Goal: Task Accomplishment & Management: Complete application form

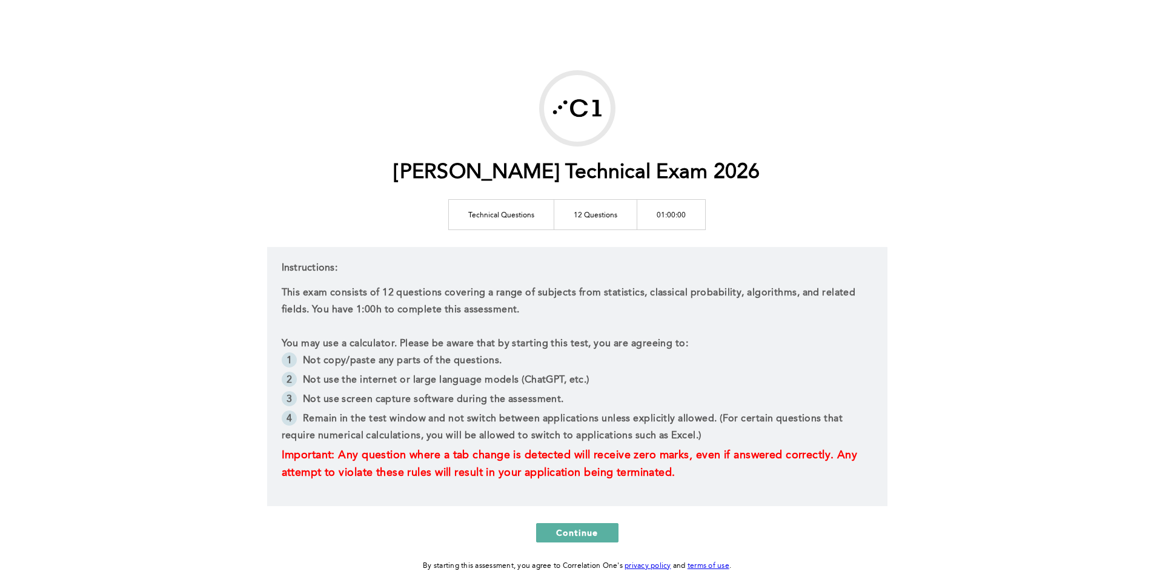
click at [702, 317] on p "This exam consists of 12 questions covering a range of subjects from statistics…" at bounding box center [577, 302] width 591 height 34
click at [566, 534] on span "Continue" at bounding box center [577, 533] width 42 height 12
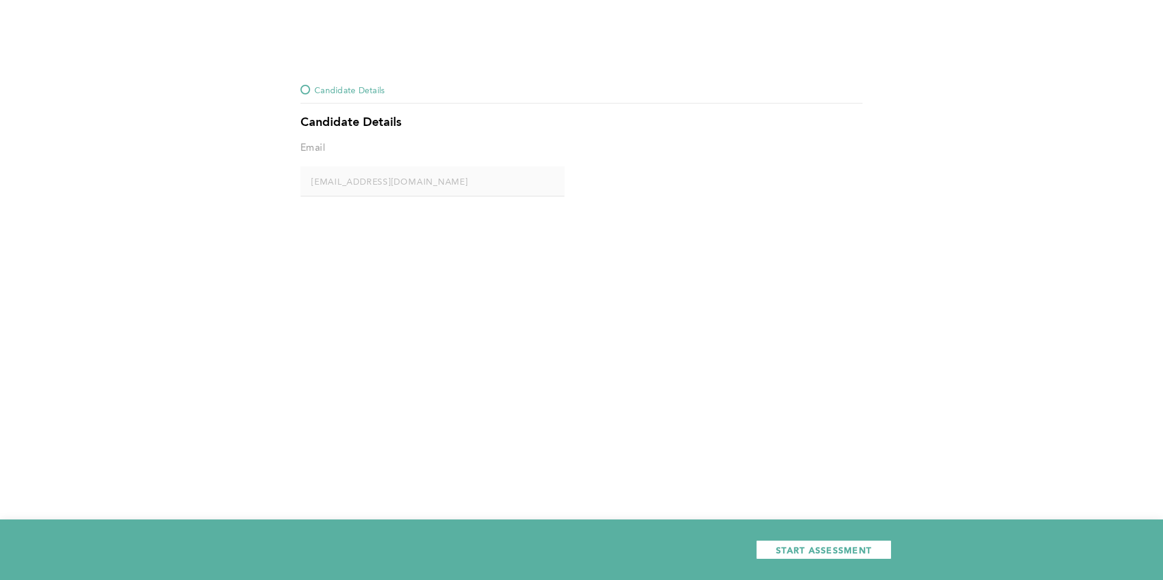
drag, startPoint x: 452, startPoint y: 197, endPoint x: 447, endPoint y: 180, distance: 18.4
click at [452, 195] on div "Email [EMAIL_ADDRESS][DOMAIN_NAME] error placeholder" at bounding box center [432, 174] width 264 height 68
click at [821, 547] on span "START ASSESSMENT" at bounding box center [824, 550] width 96 height 12
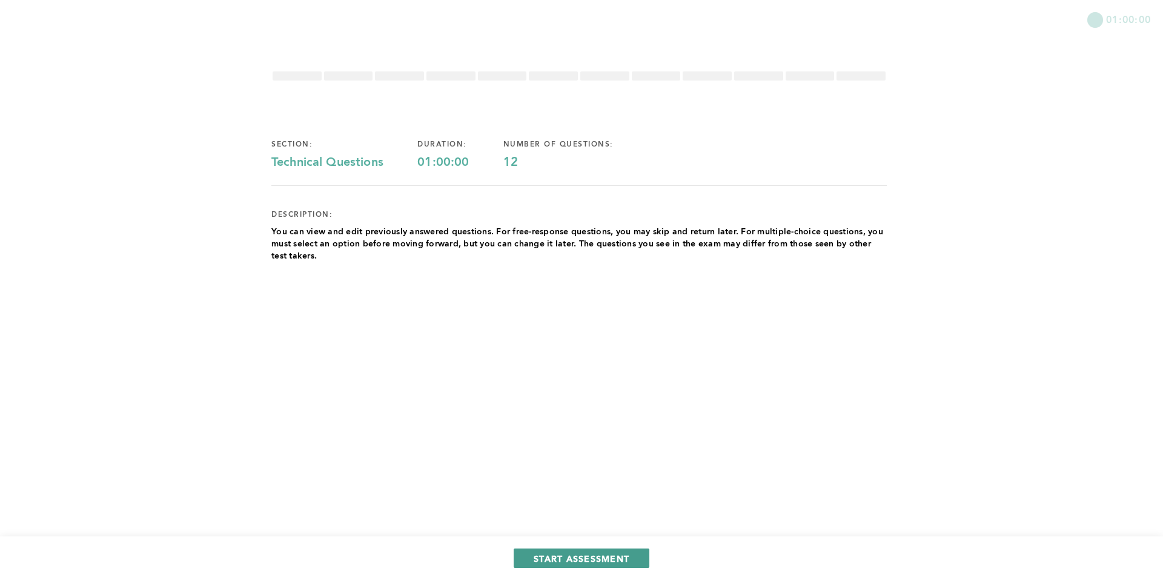
click at [566, 553] on span "START ASSESSMENT" at bounding box center [581, 559] width 96 height 12
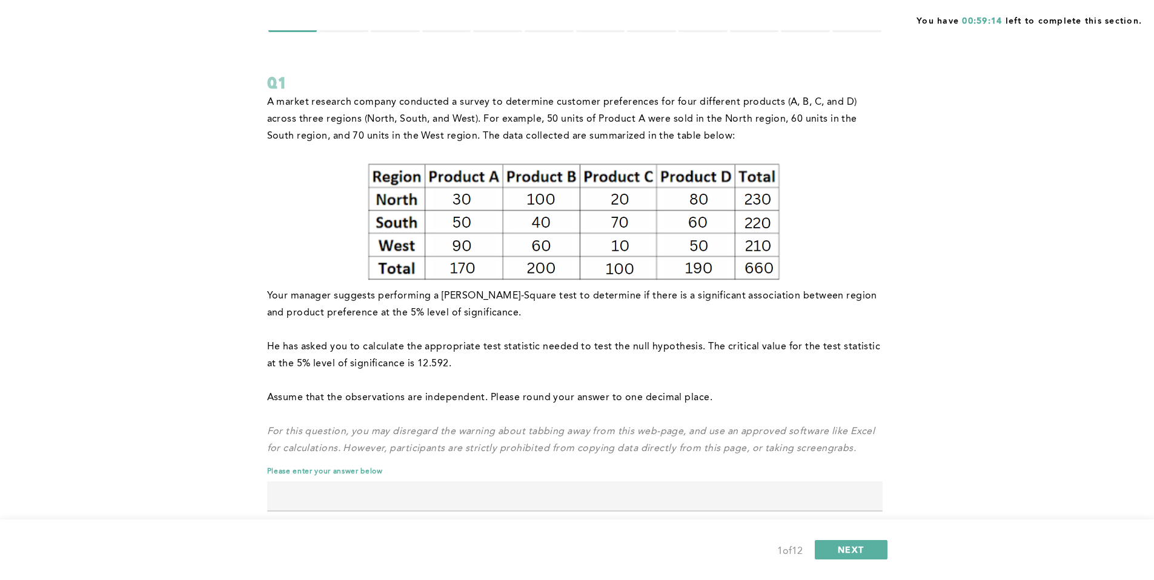
scroll to position [71, 0]
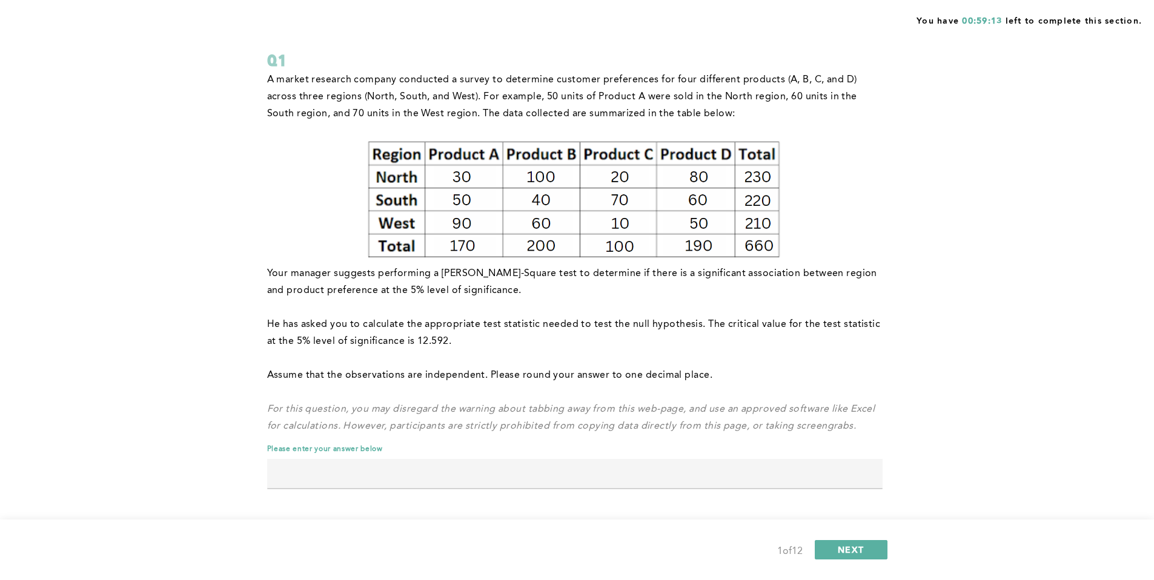
drag, startPoint x: 769, startPoint y: 316, endPoint x: 794, endPoint y: 322, distance: 26.1
click at [770, 316] on p "He has asked you to calculate the appropriate test statistic needed to test the…" at bounding box center [574, 333] width 615 height 34
click at [828, 323] on p "He has asked you to calculate the appropriate test statistic needed to test the…" at bounding box center [574, 333] width 615 height 34
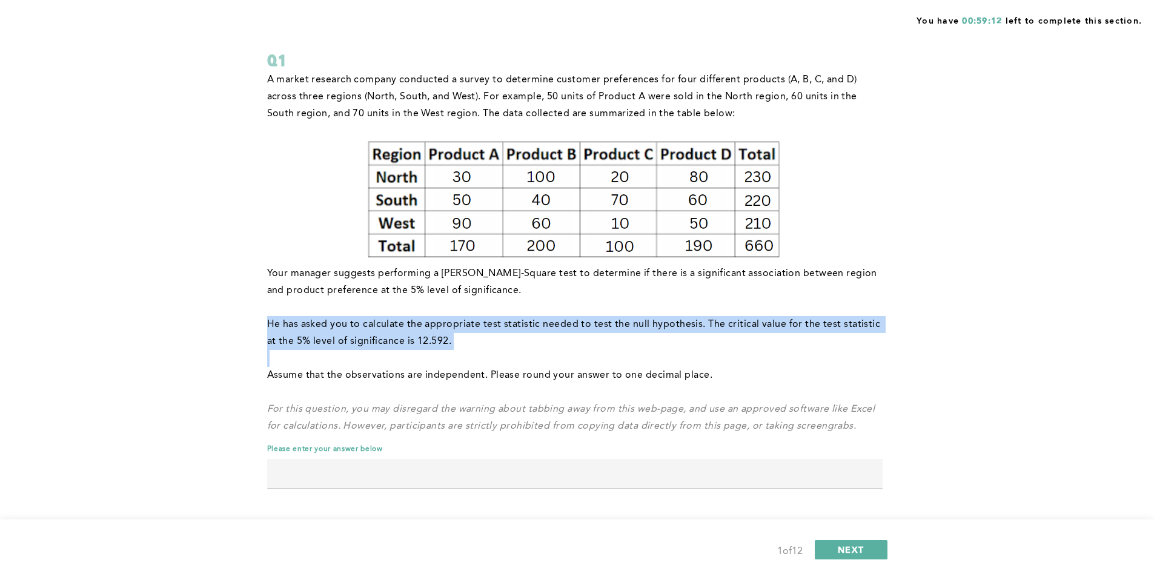
click at [828, 323] on p "He has asked you to calculate the appropriate test statistic needed to test the…" at bounding box center [574, 333] width 615 height 34
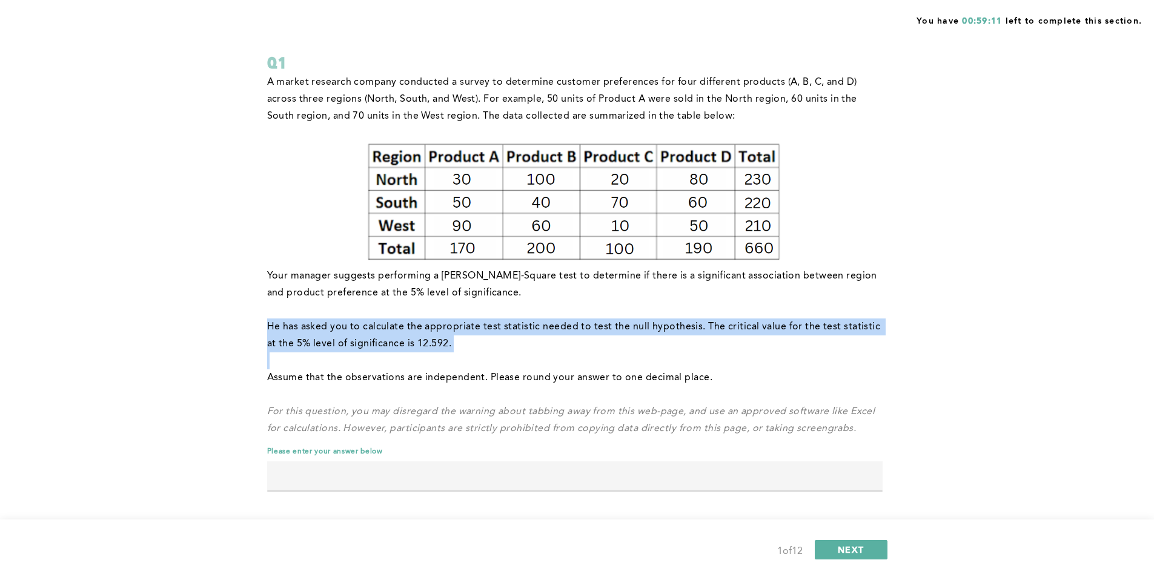
click at [821, 325] on p "He has asked you to calculate the appropriate test statistic needed to test the…" at bounding box center [574, 336] width 615 height 34
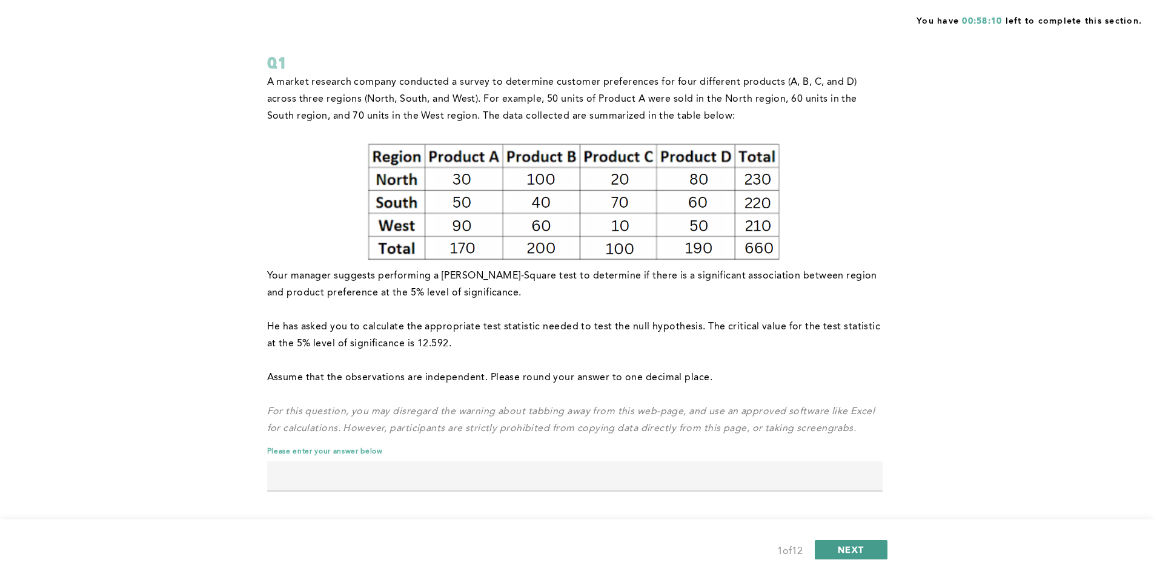
click at [844, 545] on span "NEXT" at bounding box center [850, 550] width 26 height 12
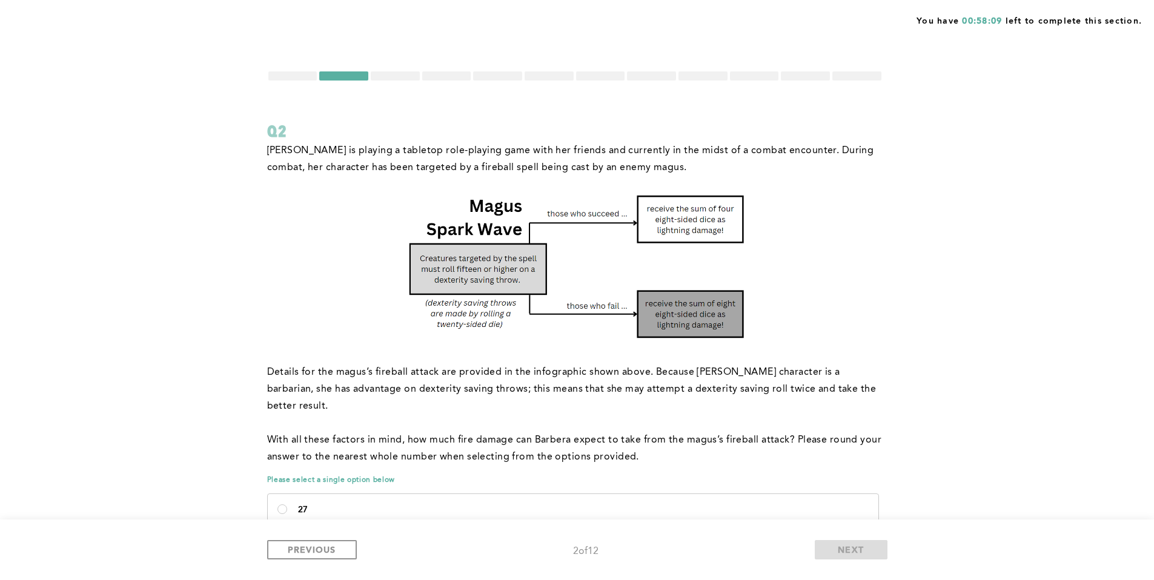
click at [534, 322] on img at bounding box center [574, 267] width 343 height 148
click at [286, 74] on div at bounding box center [292, 75] width 49 height 9
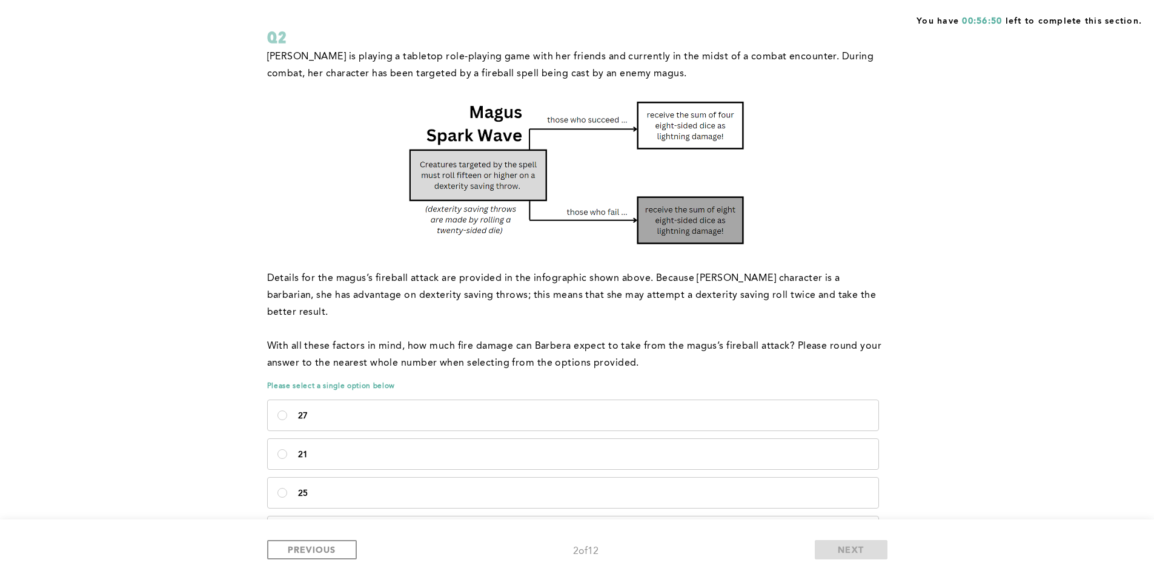
scroll to position [93, 0]
click at [371, 412] on p "27" at bounding box center [583, 417] width 570 height 10
click at [287, 411] on input "27" at bounding box center [282, 416] width 10 height 10
radio input "true"
click at [833, 547] on button "NEXT" at bounding box center [850, 549] width 73 height 19
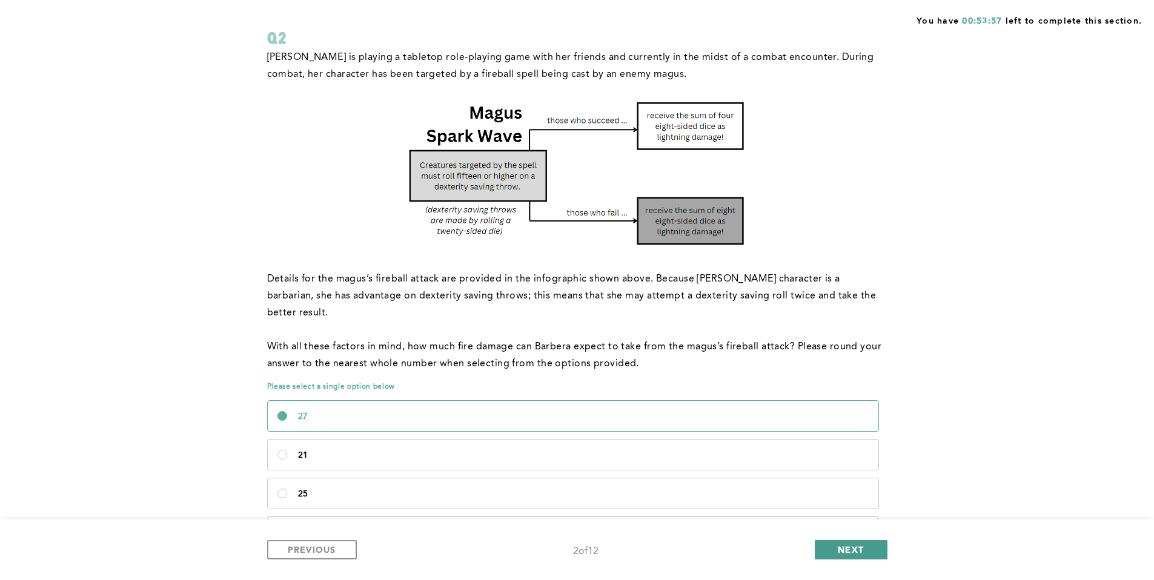
scroll to position [0, 0]
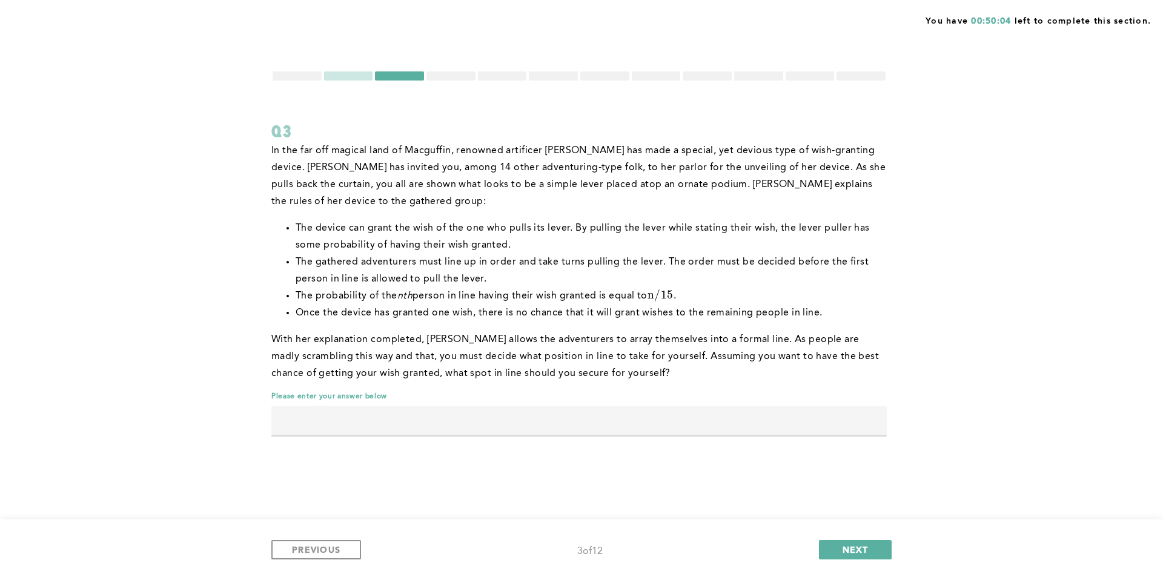
click at [393, 434] on input "text" at bounding box center [578, 420] width 615 height 29
type input "4"
click at [835, 539] on div "PREVIOUS 3 of 12 NEXT" at bounding box center [581, 550] width 1163 height 61
click at [836, 541] on button "NEXT" at bounding box center [855, 549] width 73 height 19
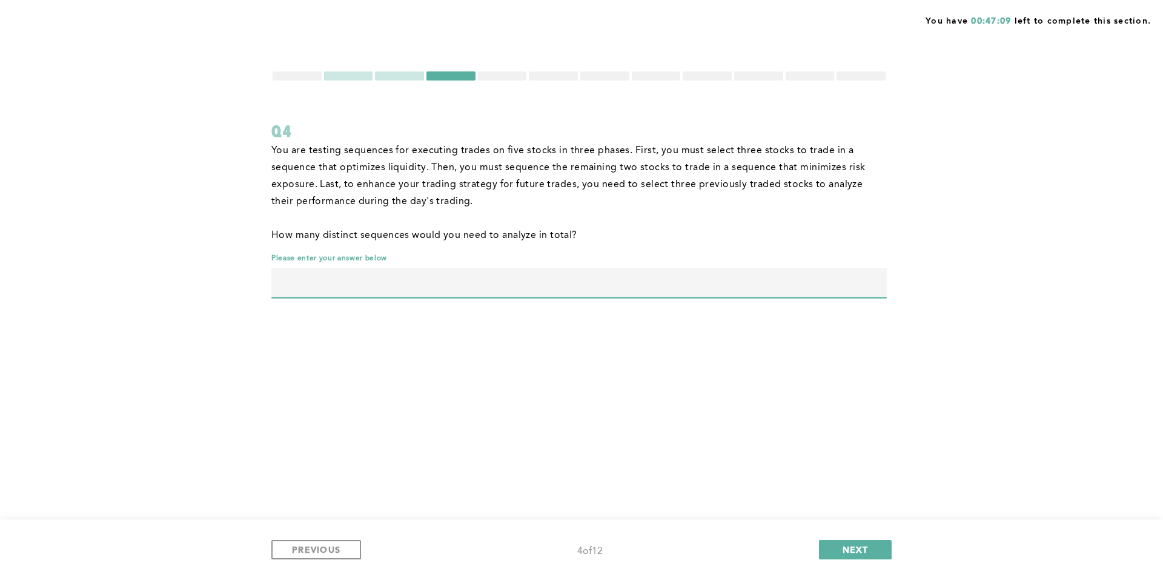
click at [766, 292] on input "text" at bounding box center [578, 282] width 615 height 29
type input "120"
click at [885, 555] on button "NEXT" at bounding box center [855, 549] width 73 height 19
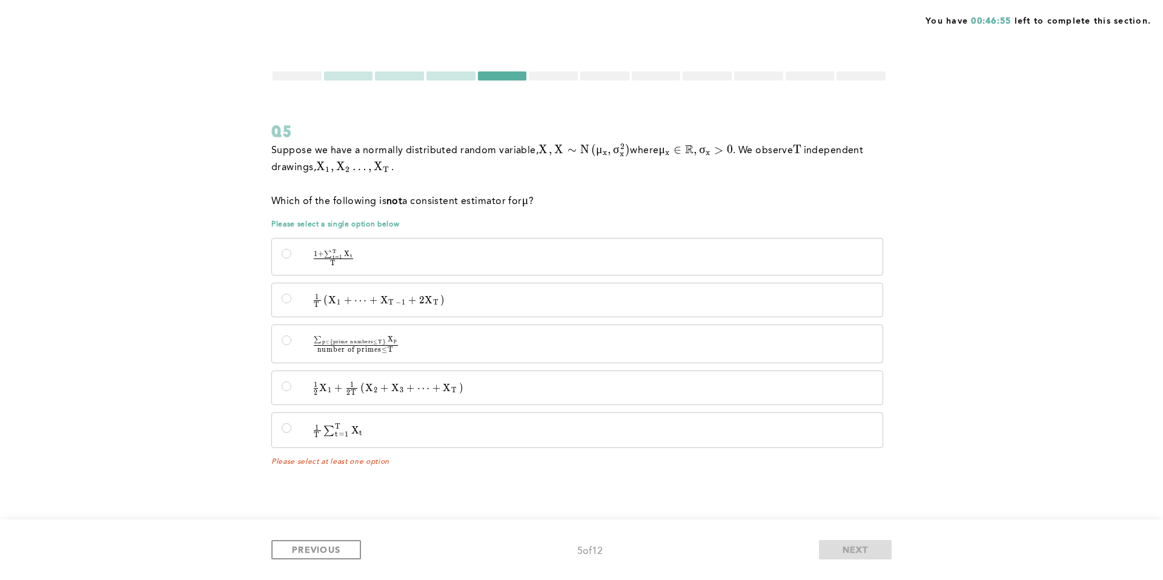
click at [457, 79] on div at bounding box center [450, 75] width 49 height 9
click at [325, 559] on button "PREVIOUS" at bounding box center [316, 549] width 90 height 19
click at [314, 553] on span "PREVIOUS" at bounding box center [316, 550] width 48 height 12
click at [437, 383] on span "+" at bounding box center [436, 388] width 8 height 12
click at [291, 383] on input "1 2 X 1 + 1 2 T ( X 2 + X 3 + ⋯ + X T ) \quad \frac{1}{2}X_1 + \frac{1}{2T}\lef…" at bounding box center [287, 387] width 10 height 10
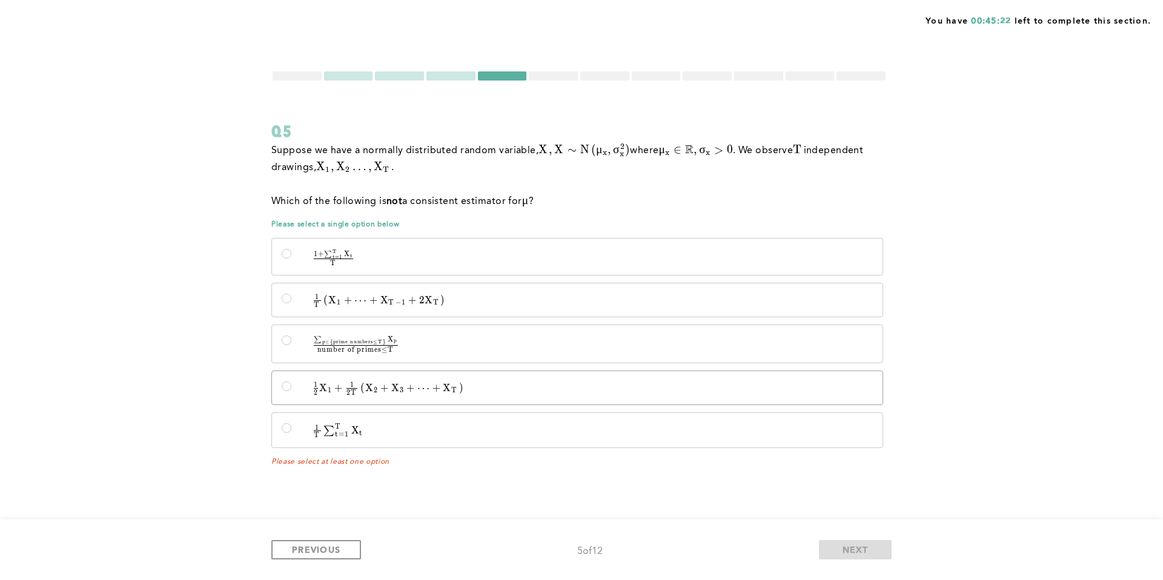
radio input "true"
click at [843, 546] on span "NEXT" at bounding box center [855, 550] width 26 height 12
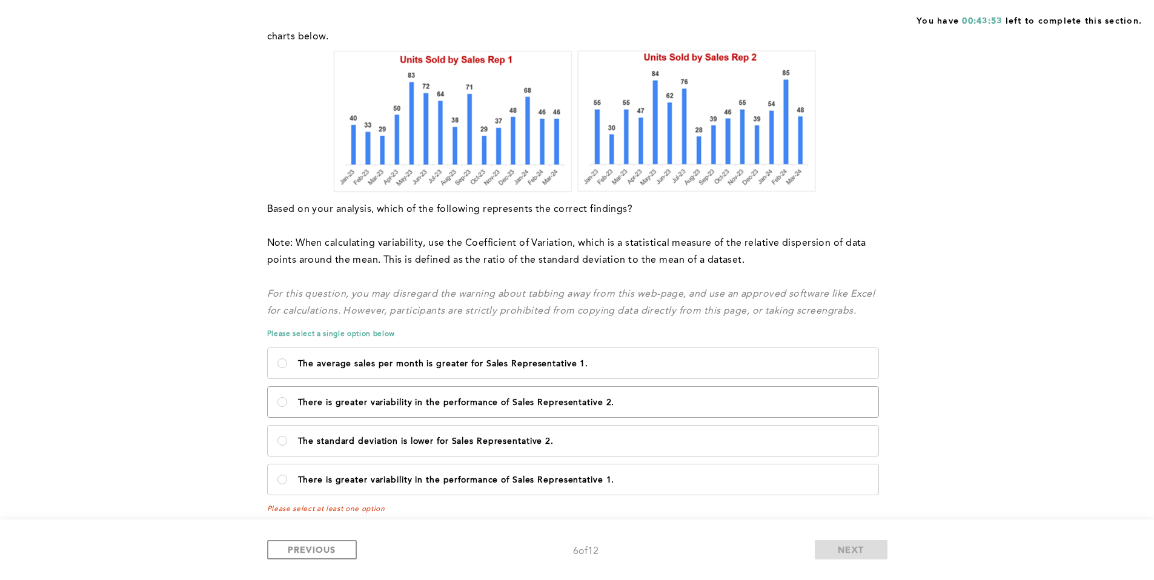
scroll to position [128, 0]
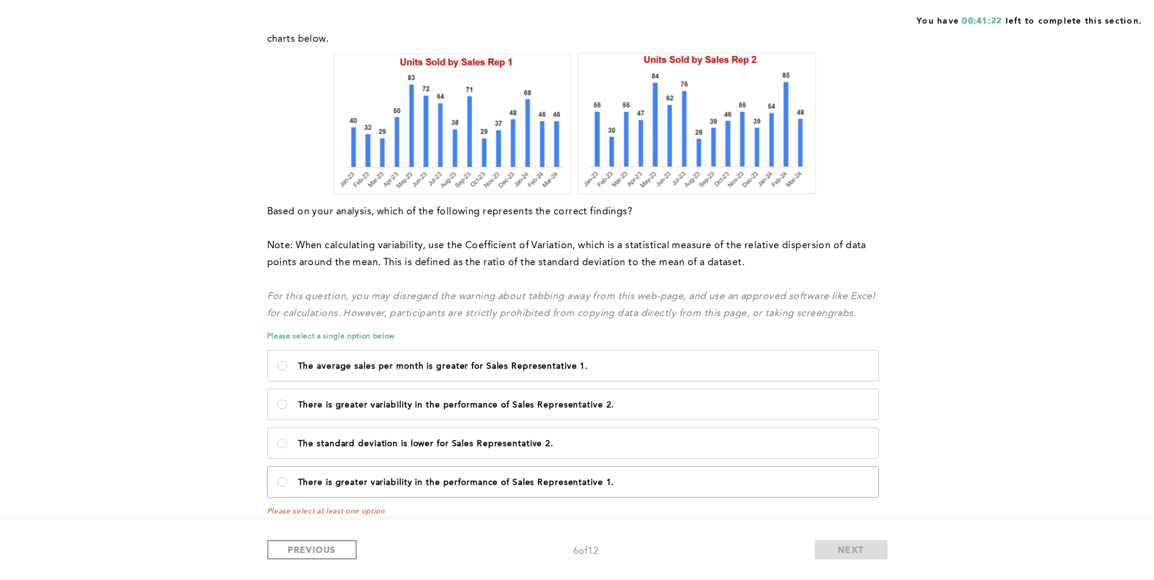
click at [532, 481] on p "There is greater variability in the performance of Sales Representative 1." at bounding box center [583, 483] width 570 height 10
click at [287, 481] on 1\ "There is greater variability in the performance of Sales Representative 1." at bounding box center [282, 482] width 10 height 10
radio 1\ "true"
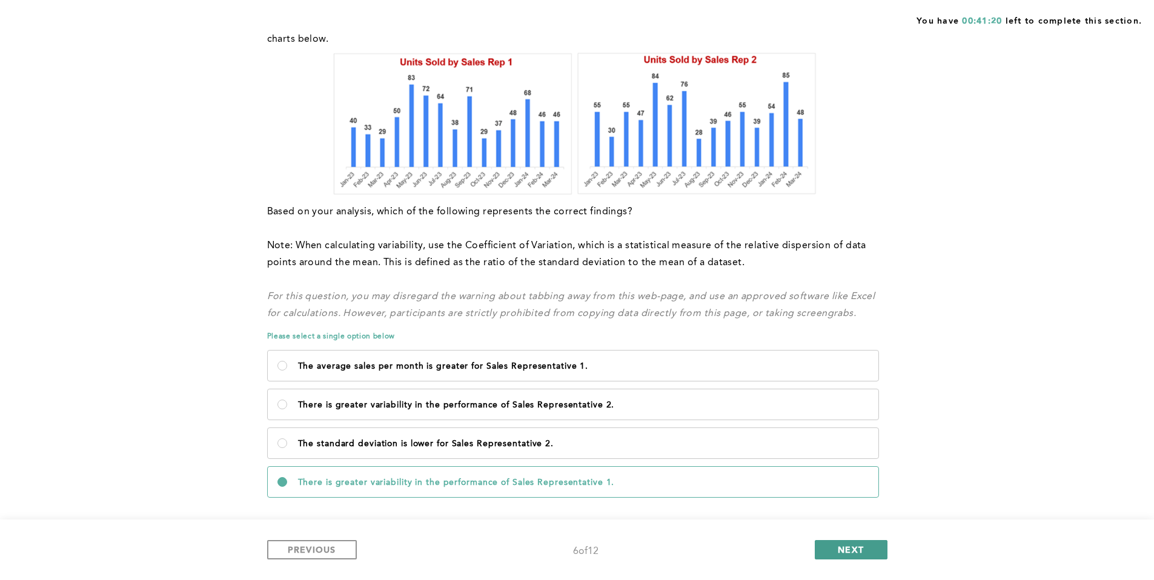
click at [841, 544] on span "NEXT" at bounding box center [850, 550] width 26 height 12
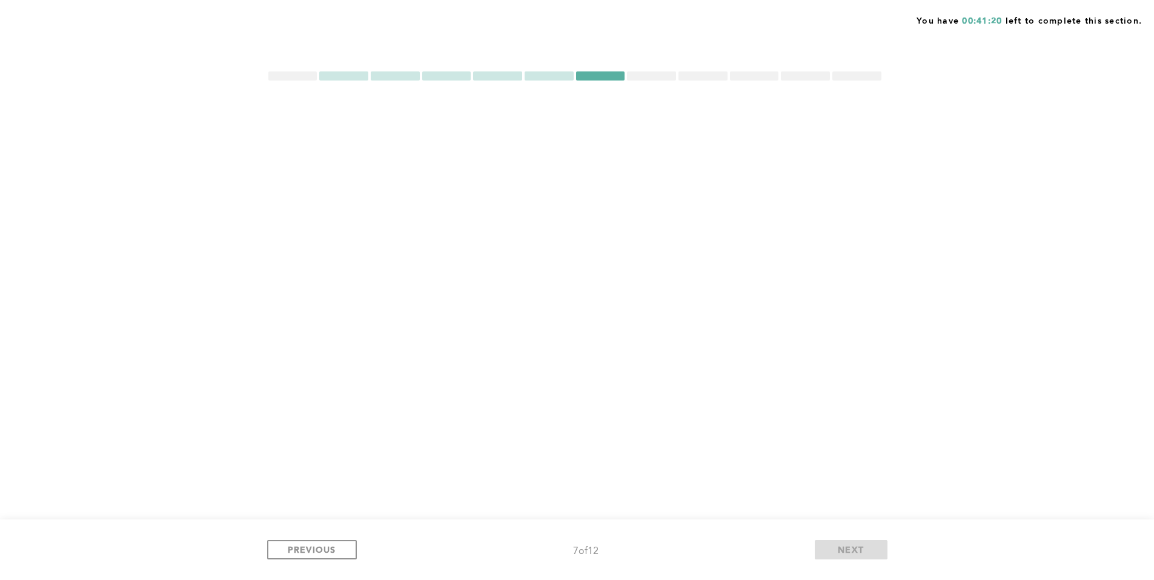
scroll to position [0, 0]
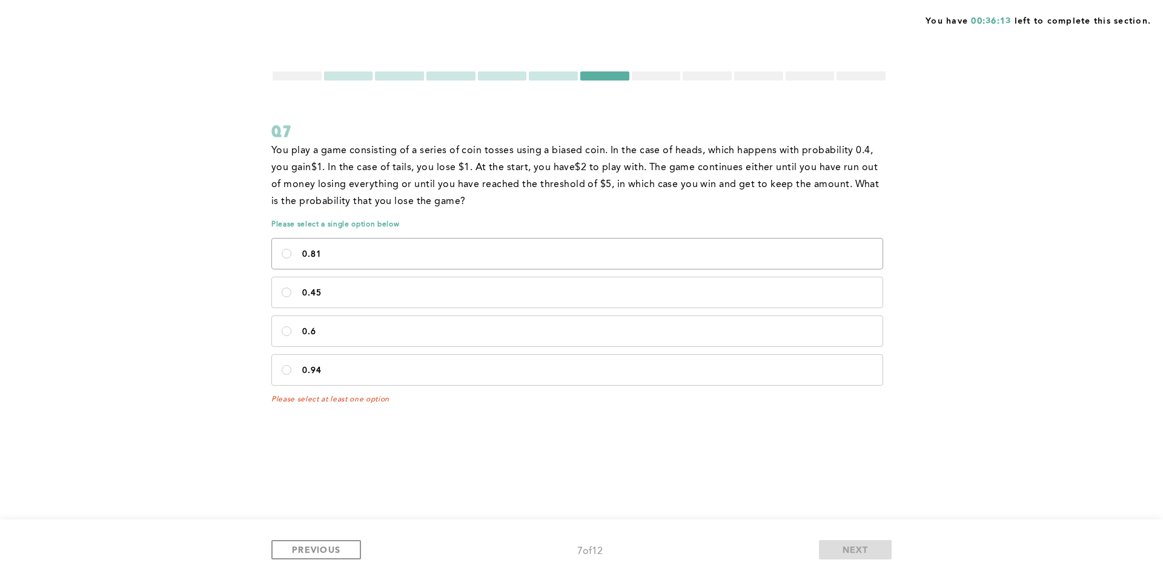
click at [360, 254] on p "0.81" at bounding box center [587, 254] width 570 height 10
click at [291, 254] on input "0.81" at bounding box center [287, 254] width 10 height 10
radio input "true"
click at [857, 553] on span "NEXT" at bounding box center [855, 550] width 26 height 12
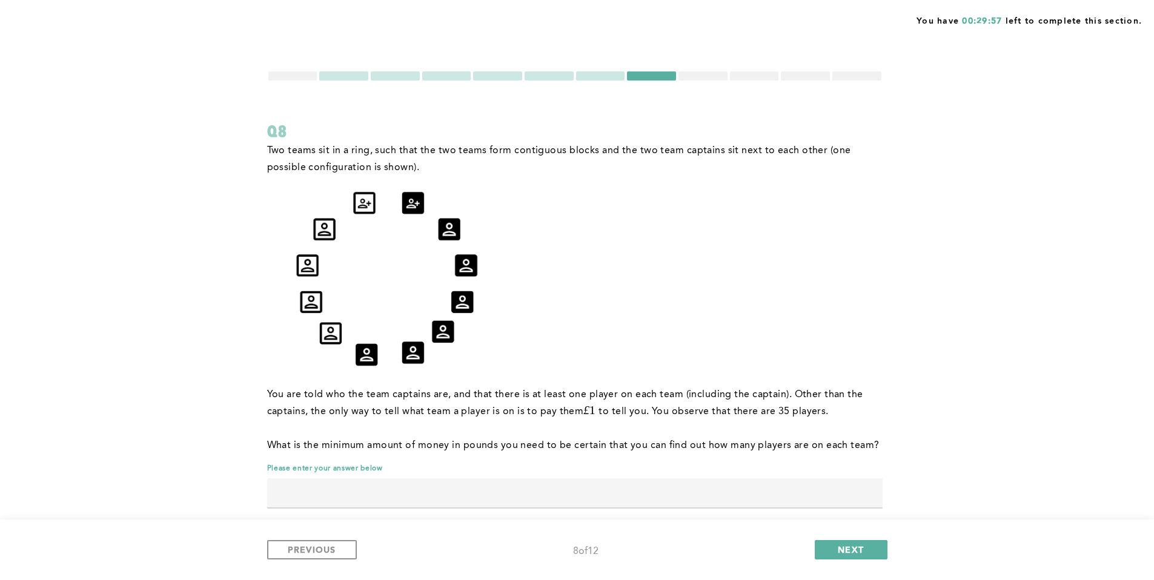
drag, startPoint x: 551, startPoint y: 512, endPoint x: 546, endPoint y: 503, distance: 10.3
click at [547, 504] on div "Two teams sit in a ring, such that the two teams form contiguous blocks and the…" at bounding box center [574, 331] width 615 height 378
click at [546, 503] on input "text" at bounding box center [574, 492] width 615 height 29
type input "6"
click at [821, 547] on button "NEXT" at bounding box center [850, 549] width 73 height 19
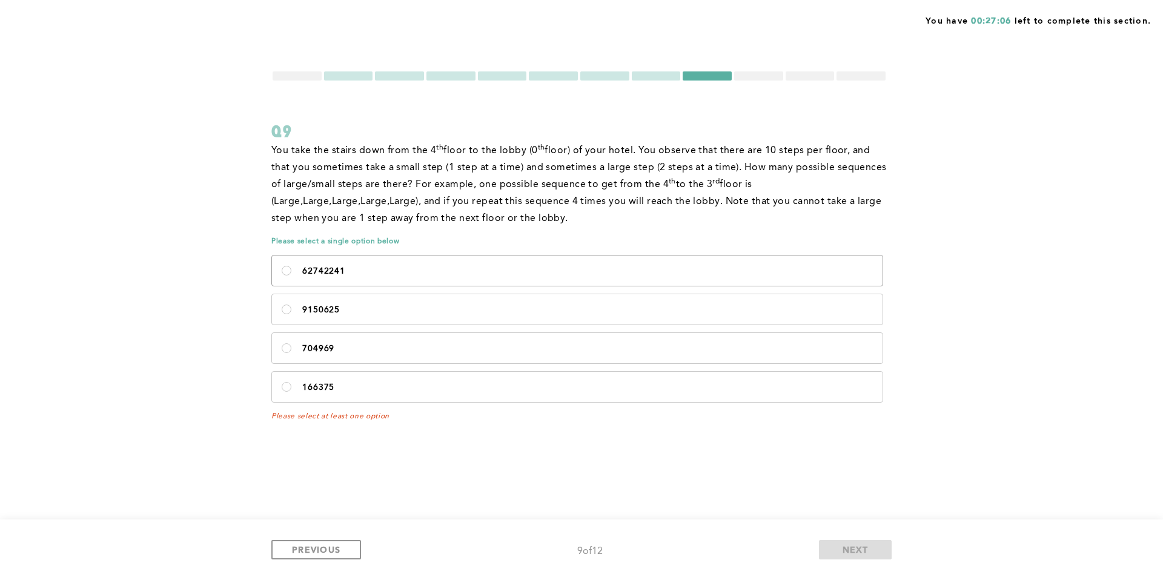
click at [491, 269] on p "62742241 ﻿" at bounding box center [587, 271] width 570 height 10
click at [291, 269] on input "62742241 ﻿" at bounding box center [287, 271] width 10 height 10
radio input "true"
click at [861, 550] on span "NEXT" at bounding box center [855, 550] width 26 height 12
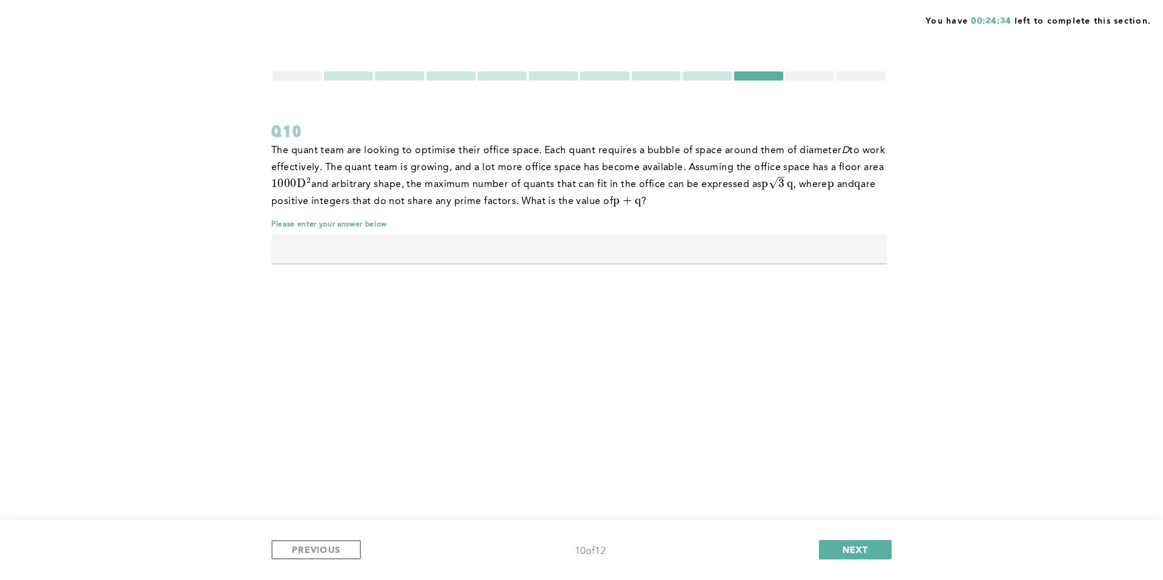
click at [582, 256] on input "text" at bounding box center [578, 248] width 615 height 29
type input "2003"
click at [851, 560] on div "PREVIOUS 10 of 12 NEXT" at bounding box center [581, 550] width 1163 height 61
drag, startPoint x: 851, startPoint y: 557, endPoint x: 848, endPoint y: 549, distance: 8.7
click at [851, 557] on button "NEXT" at bounding box center [855, 549] width 73 height 19
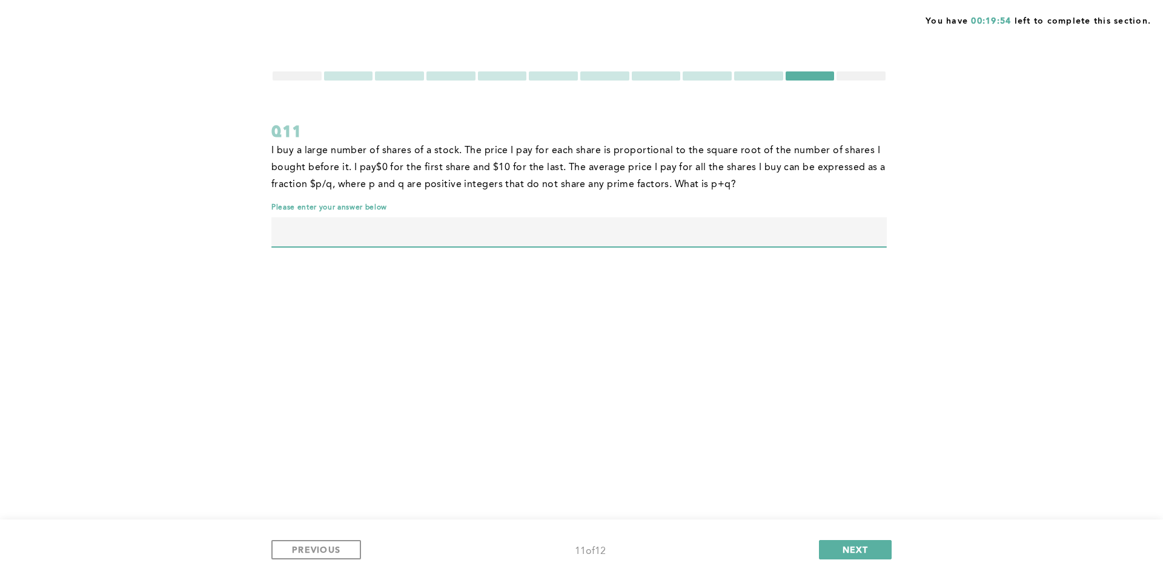
click at [680, 234] on input "text" at bounding box center [578, 231] width 615 height 29
type input "23"
click at [842, 547] on span "NEXT" at bounding box center [855, 550] width 26 height 12
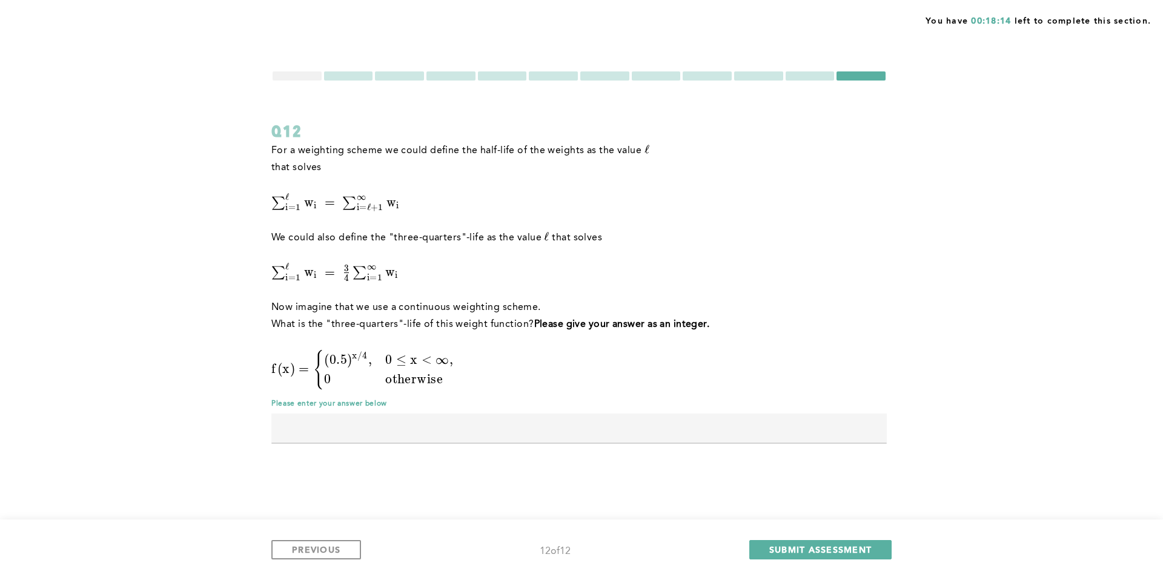
click at [649, 412] on div "For a weighting scheme we could define the half-life of the weights as the valu…" at bounding box center [578, 298] width 615 height 313
click at [648, 424] on input "text" at bounding box center [578, 428] width 615 height 29
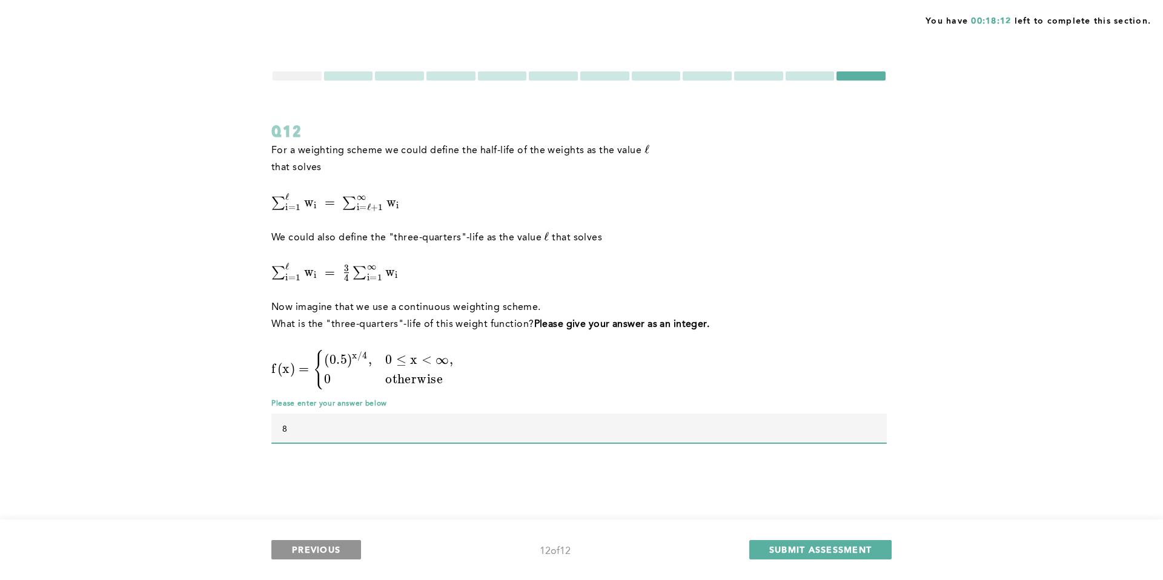
type input "8"
click at [327, 557] on button "PREVIOUS" at bounding box center [316, 549] width 90 height 19
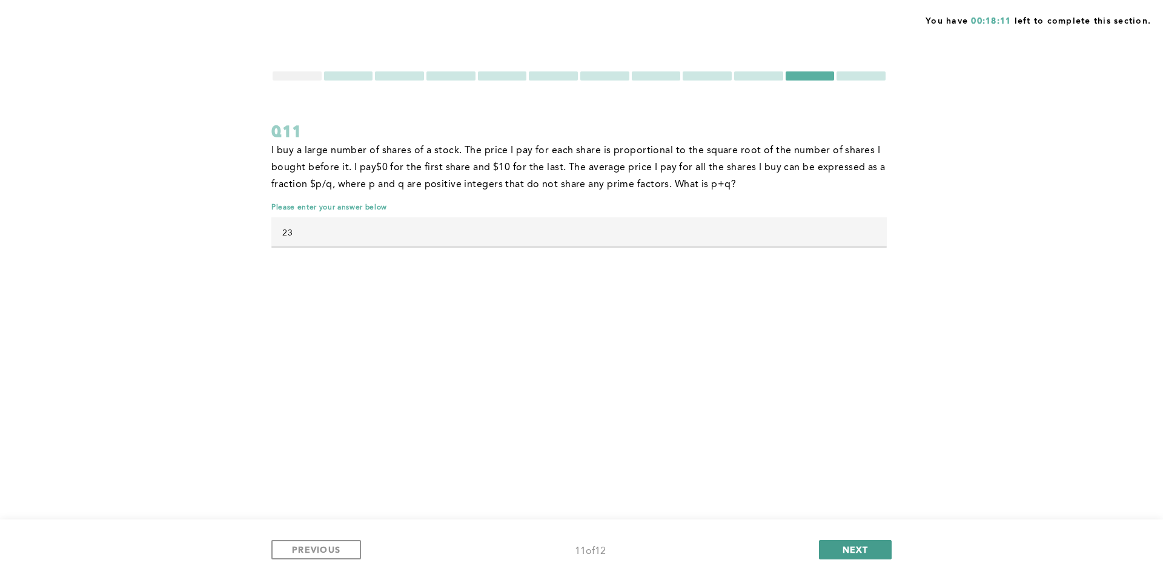
click at [856, 542] on button "NEXT" at bounding box center [855, 549] width 73 height 19
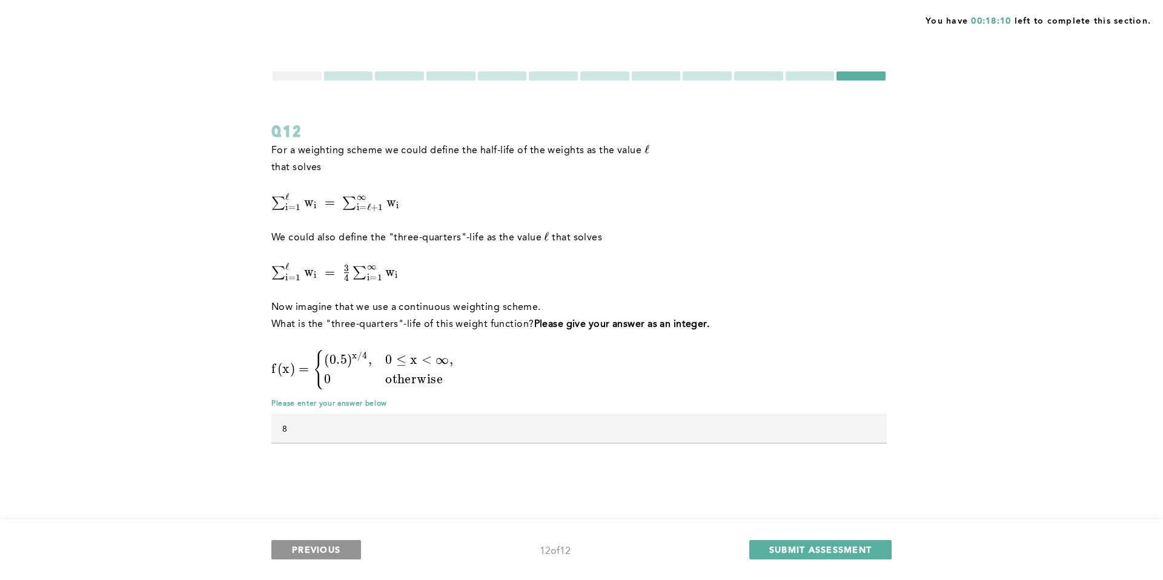
click at [334, 552] on span "PREVIOUS" at bounding box center [316, 550] width 48 height 12
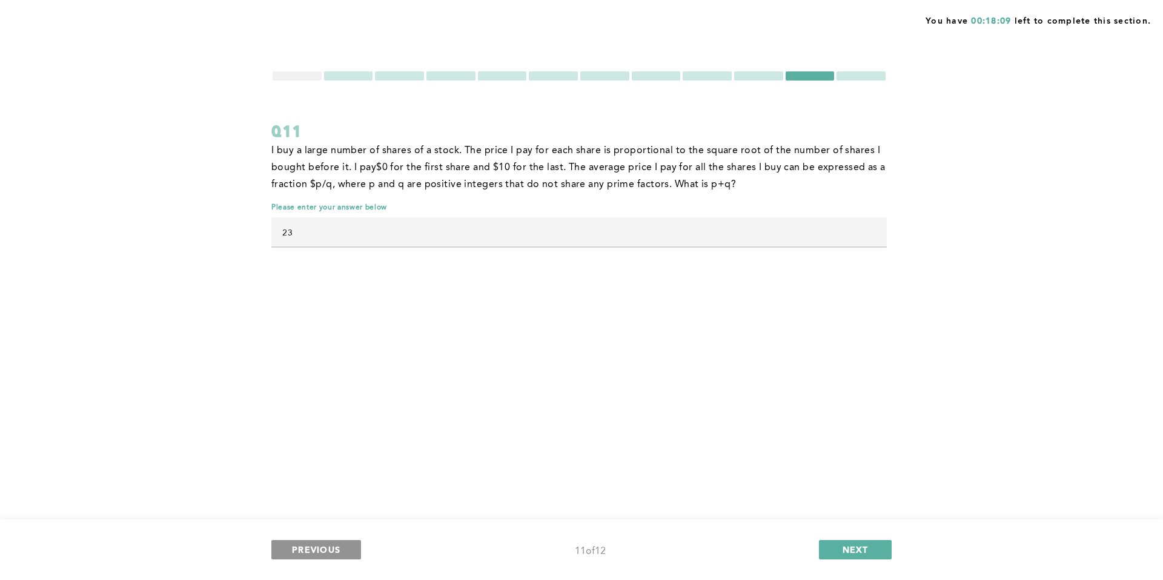
click at [332, 551] on span "PREVIOUS" at bounding box center [316, 550] width 48 height 12
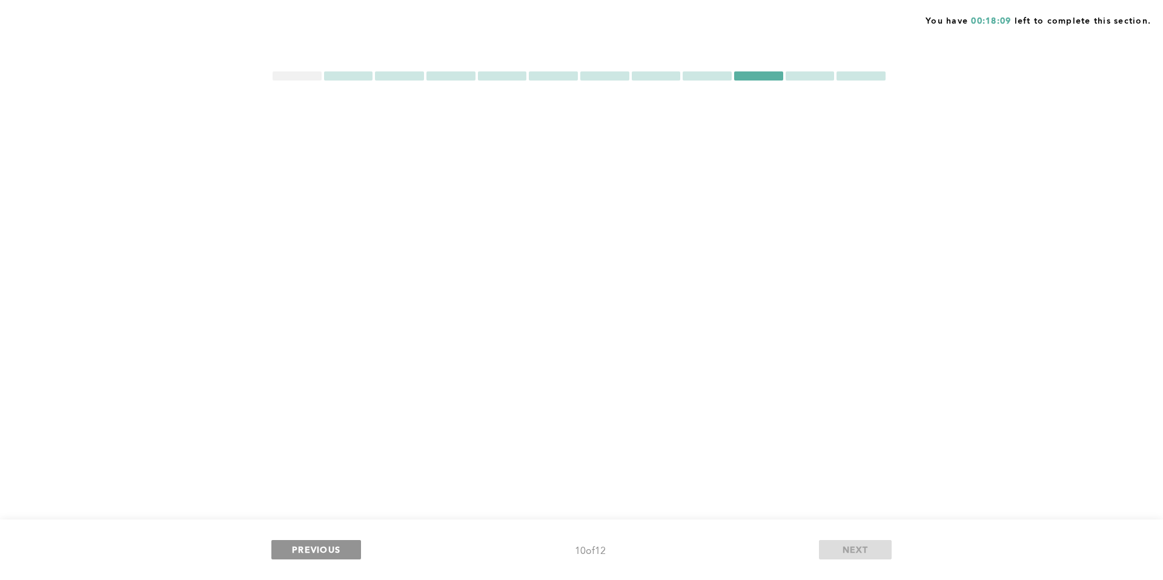
click at [332, 551] on span "PREVIOUS" at bounding box center [316, 550] width 48 height 12
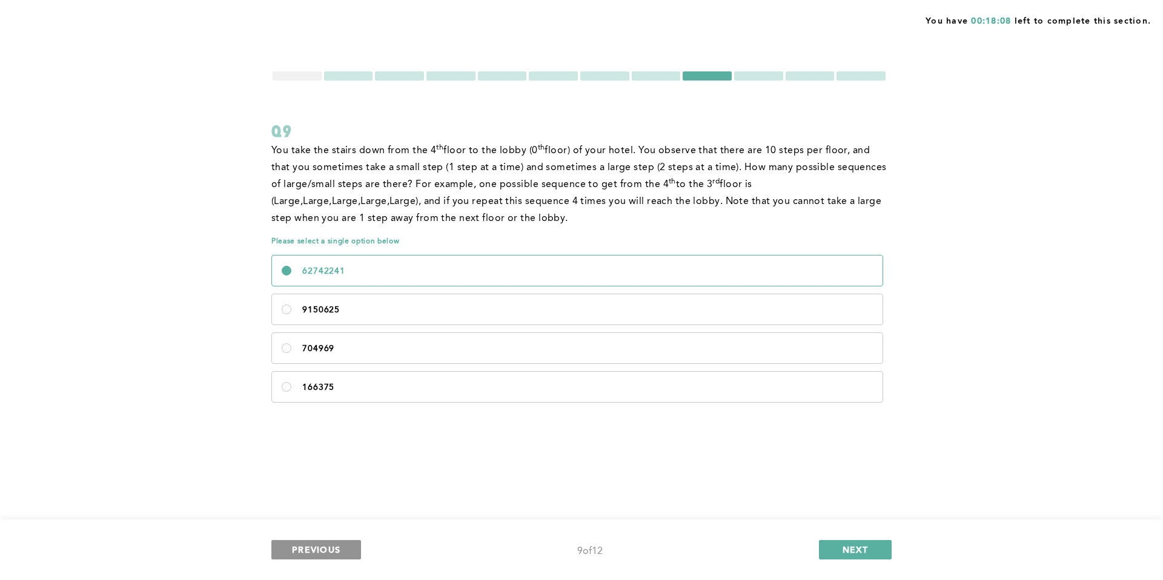
click at [332, 551] on span "PREVIOUS" at bounding box center [316, 550] width 48 height 12
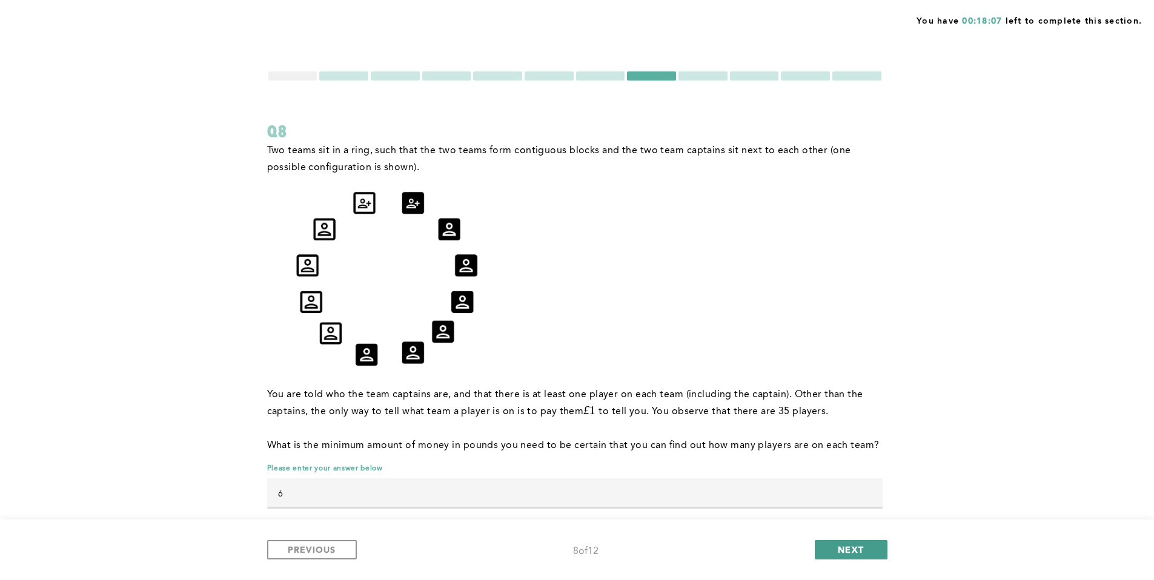
click at [859, 548] on span "NEXT" at bounding box center [850, 550] width 26 height 12
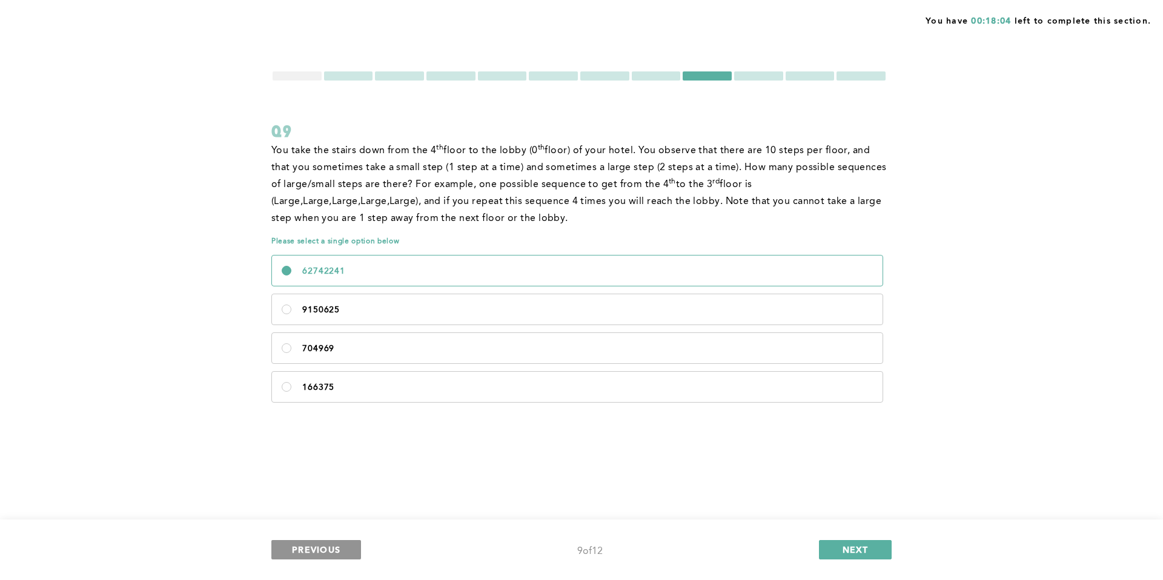
click at [320, 546] on span "PREVIOUS" at bounding box center [316, 550] width 48 height 12
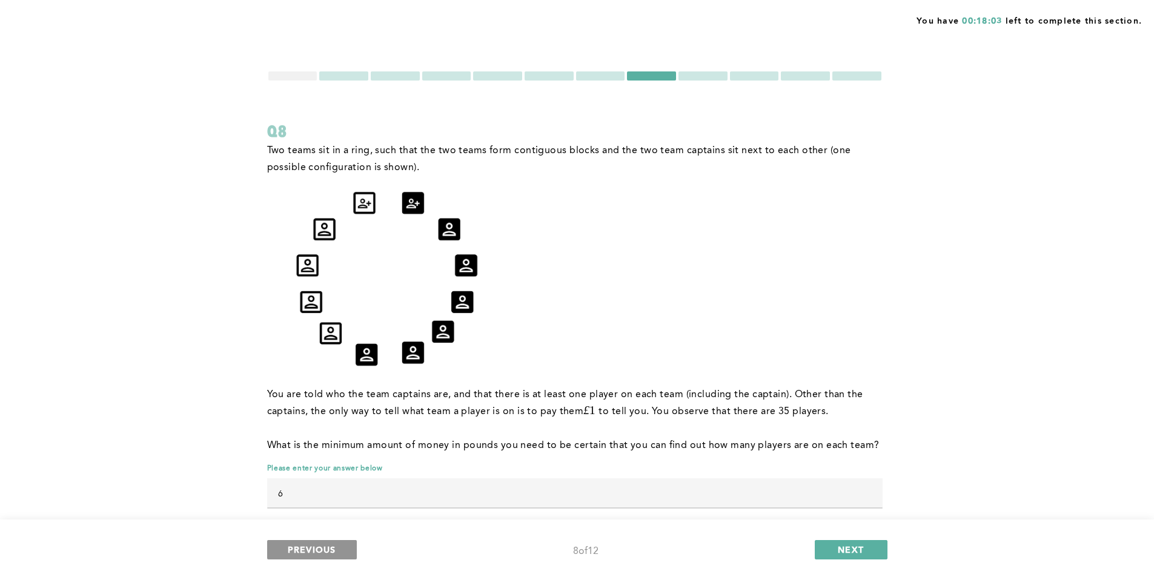
click at [318, 547] on span "PREVIOUS" at bounding box center [312, 550] width 48 height 12
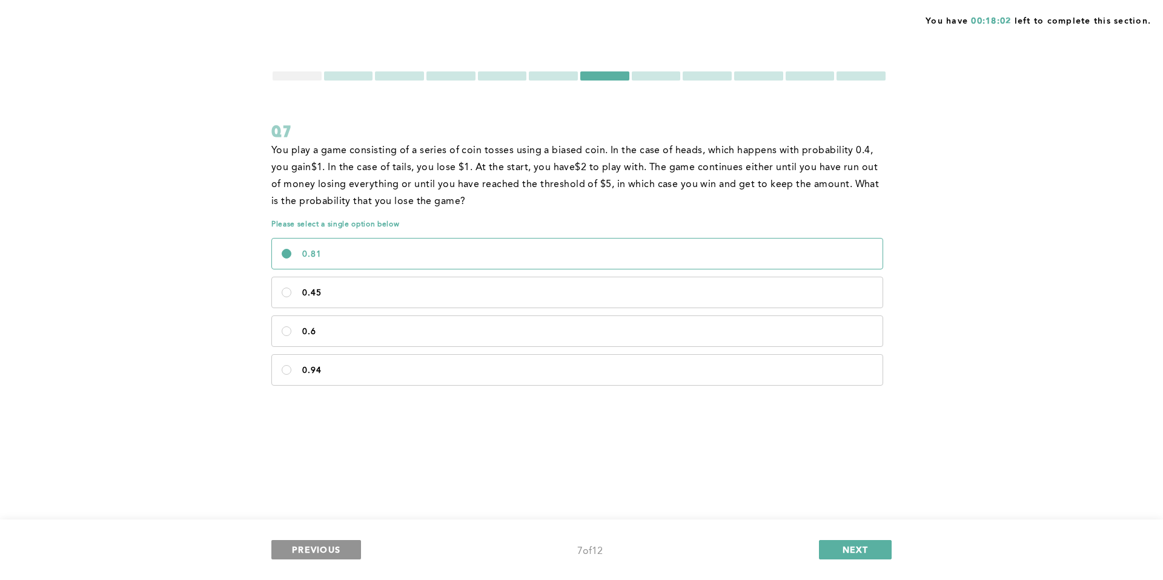
click at [318, 547] on span "PREVIOUS" at bounding box center [316, 550] width 48 height 12
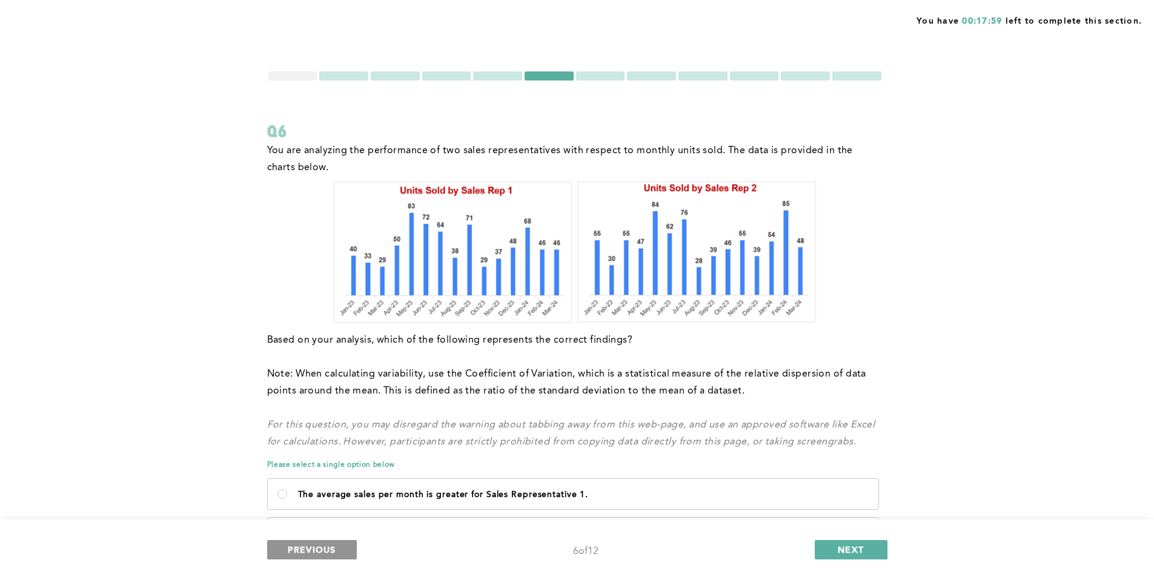
click at [318, 547] on span "PREVIOUS" at bounding box center [312, 550] width 48 height 12
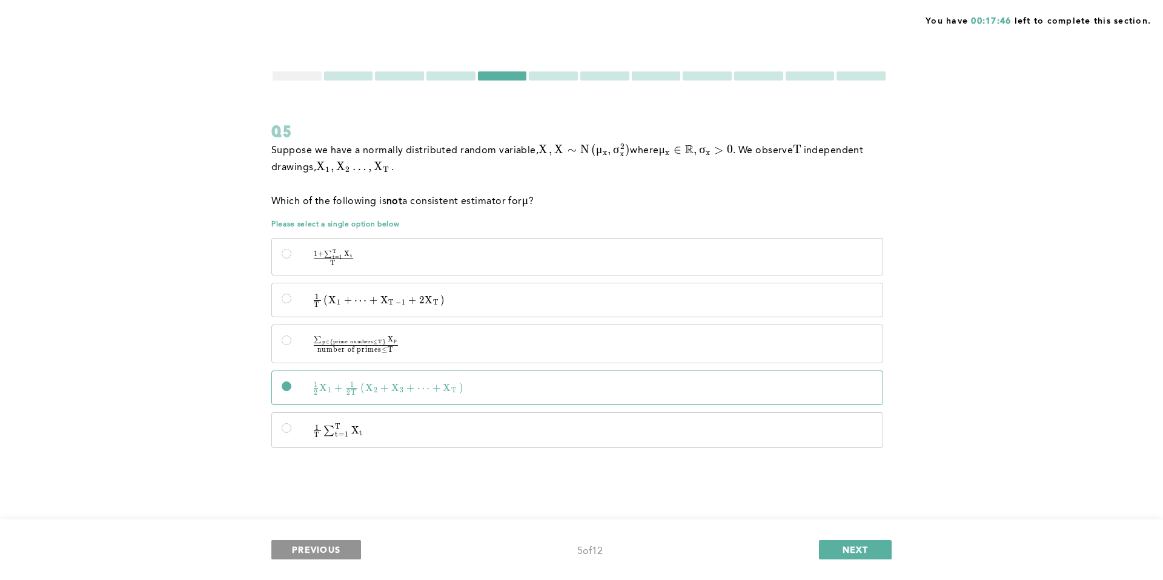
click at [318, 547] on span "PREVIOUS" at bounding box center [316, 550] width 48 height 12
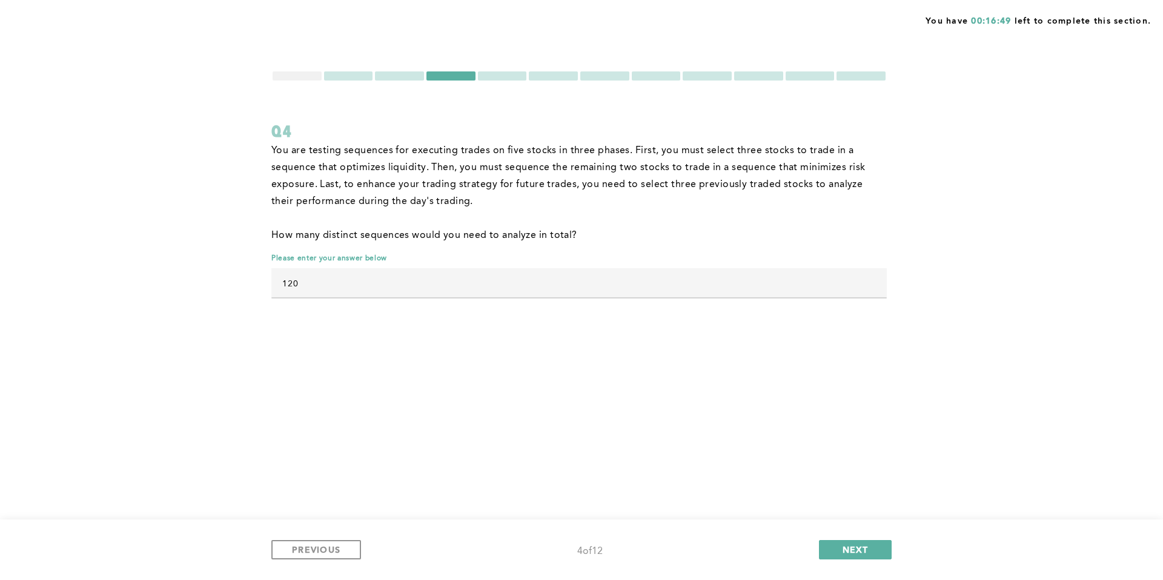
click at [495, 276] on input "120" at bounding box center [578, 282] width 615 height 29
click at [499, 281] on input "120" at bounding box center [578, 282] width 615 height 29
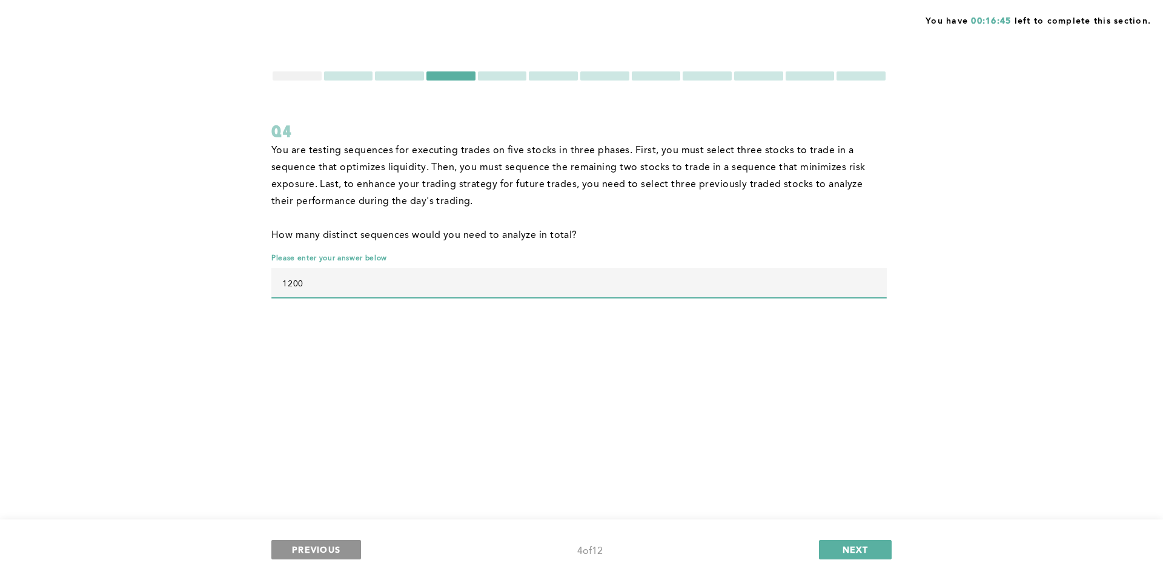
type input "1200"
click at [293, 541] on button "PREVIOUS" at bounding box center [316, 549] width 90 height 19
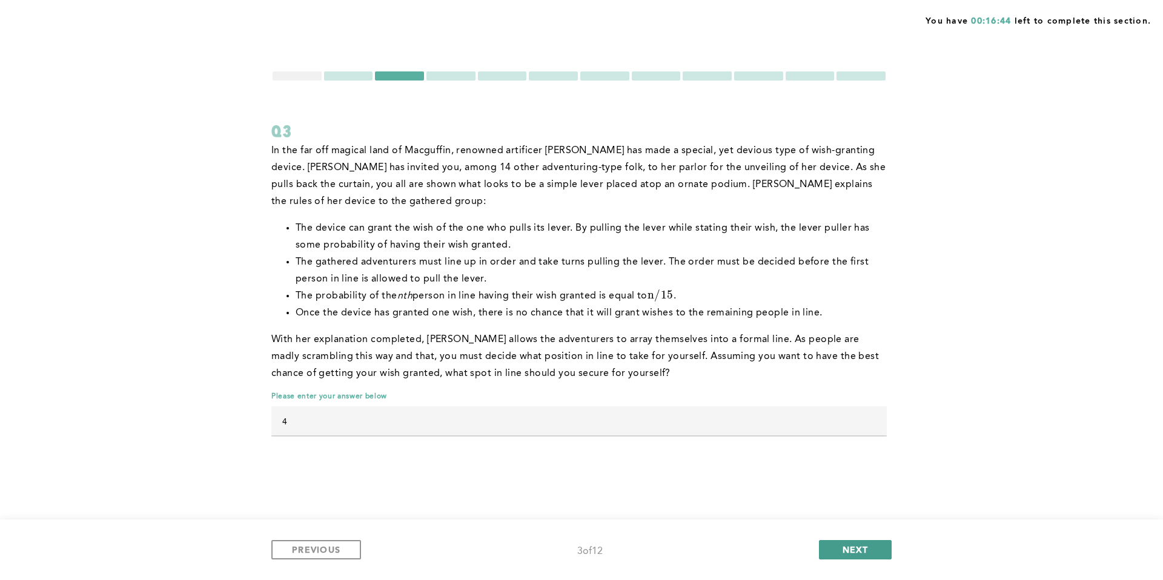
click at [873, 552] on button "NEXT" at bounding box center [855, 549] width 73 height 19
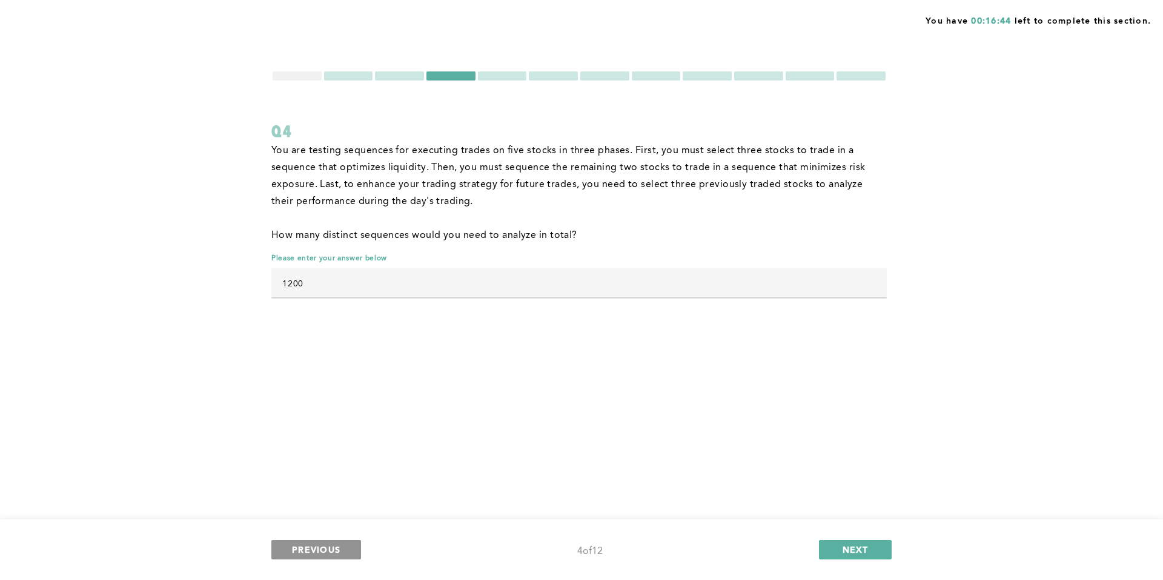
click at [309, 541] on button "PREVIOUS" at bounding box center [316, 549] width 90 height 19
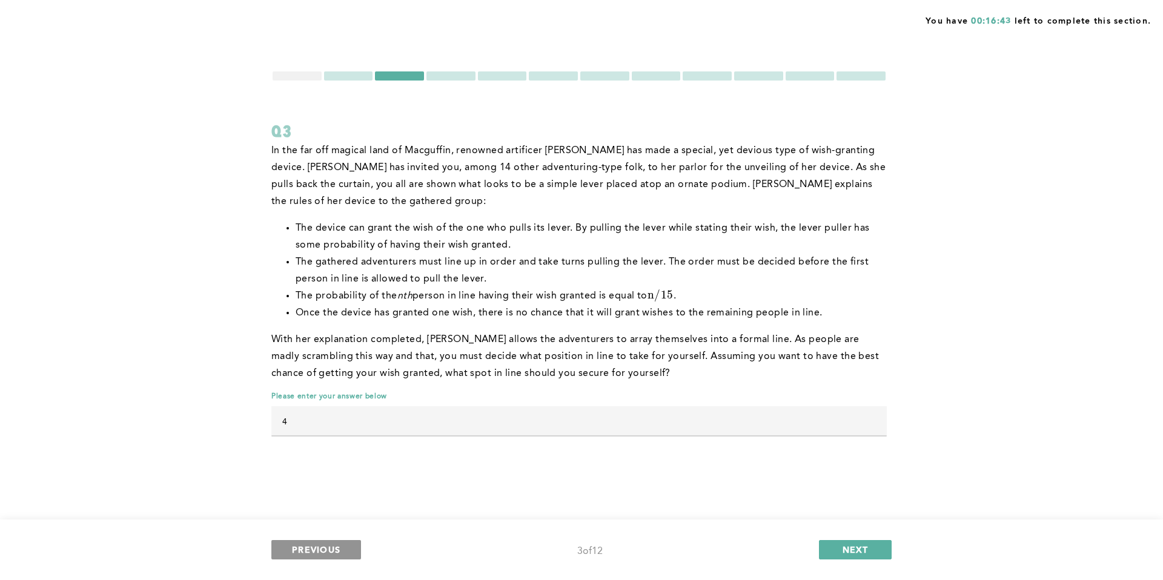
click at [312, 543] on button "PREVIOUS" at bounding box center [316, 549] width 90 height 19
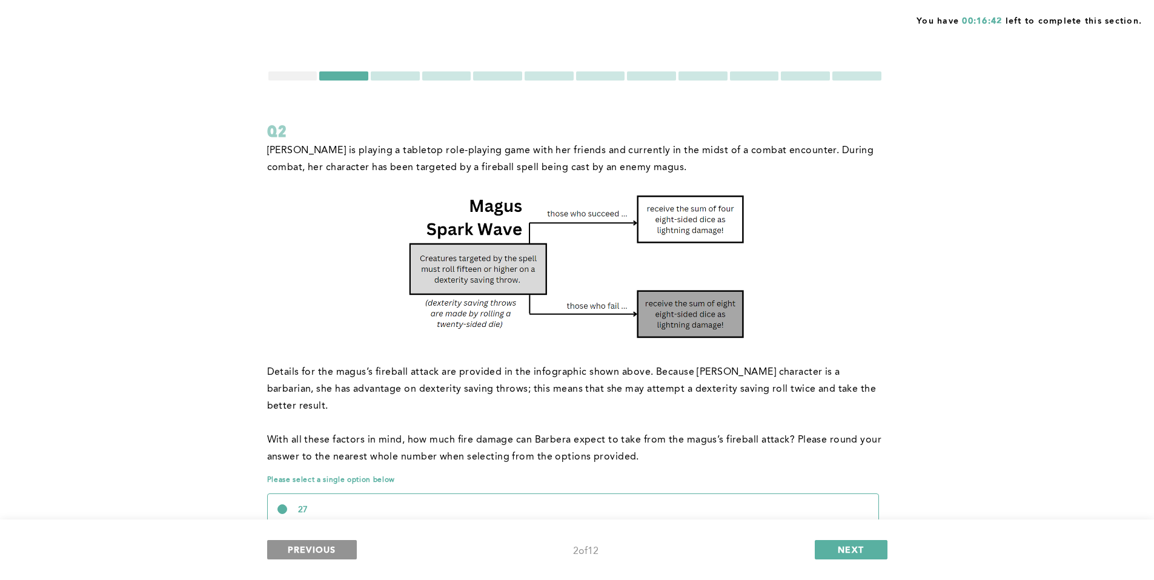
click at [312, 543] on button "PREVIOUS" at bounding box center [312, 549] width 90 height 19
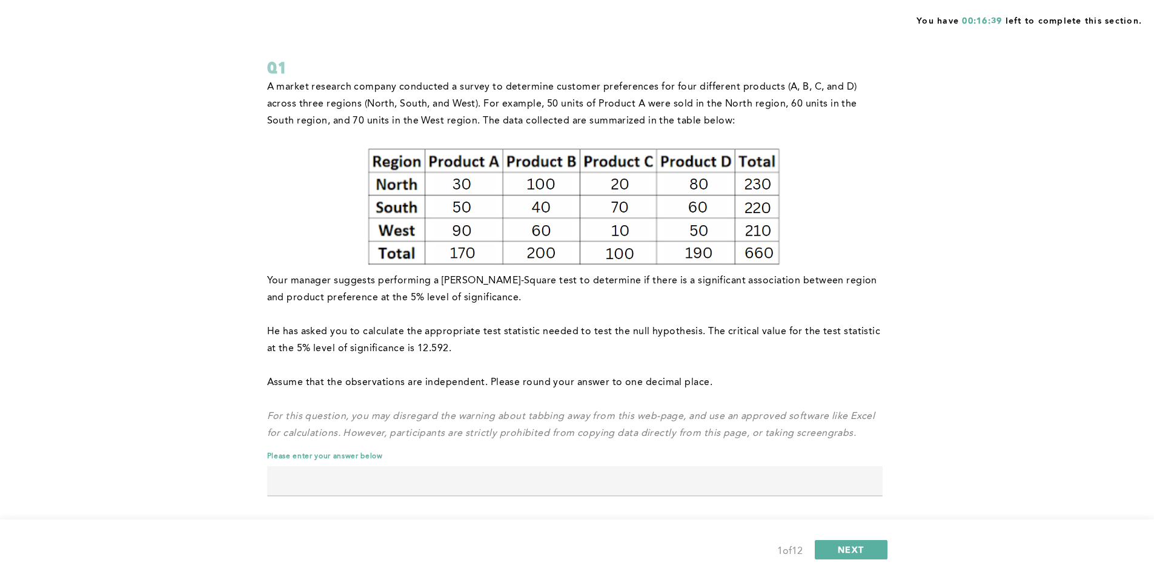
scroll to position [71, 0]
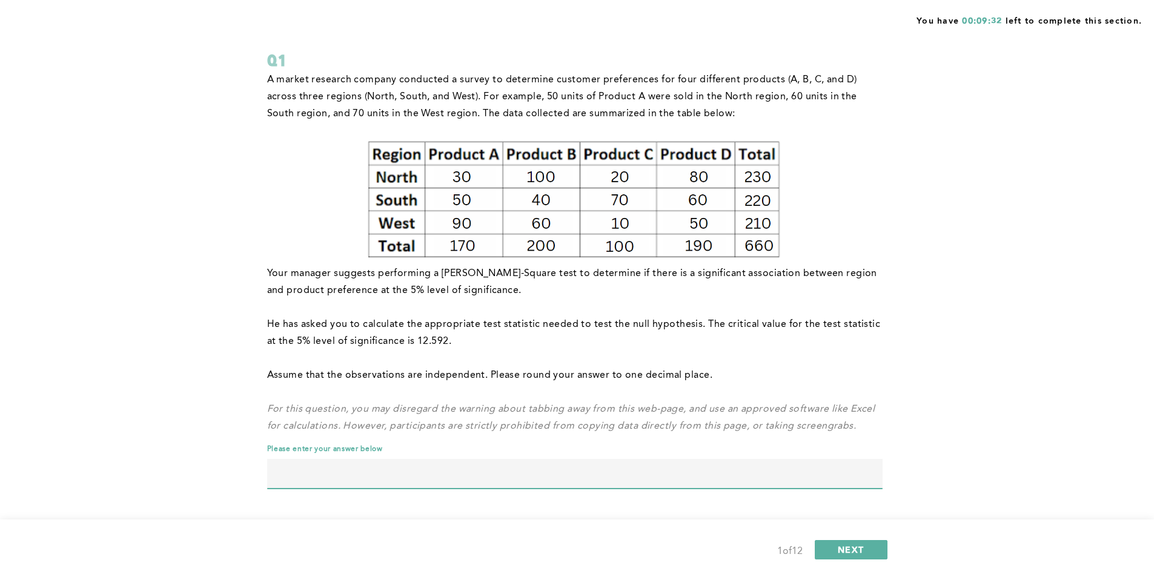
click at [538, 464] on input "text" at bounding box center [574, 473] width 615 height 29
type input "129.6"
click at [869, 545] on button "NEXT" at bounding box center [850, 549] width 73 height 19
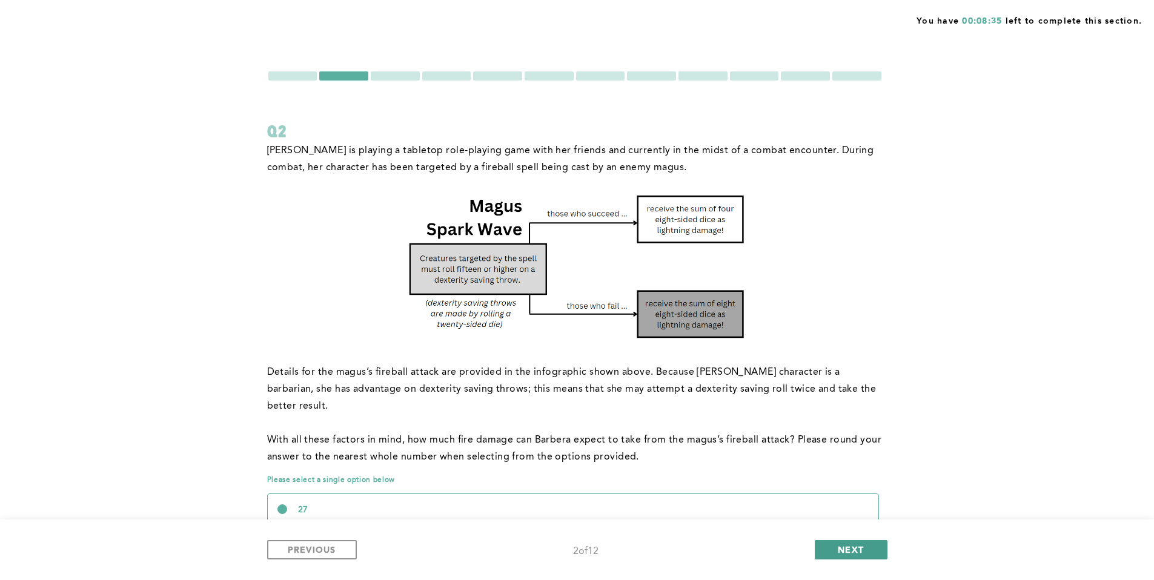
click at [869, 545] on button "NEXT" at bounding box center [850, 549] width 73 height 19
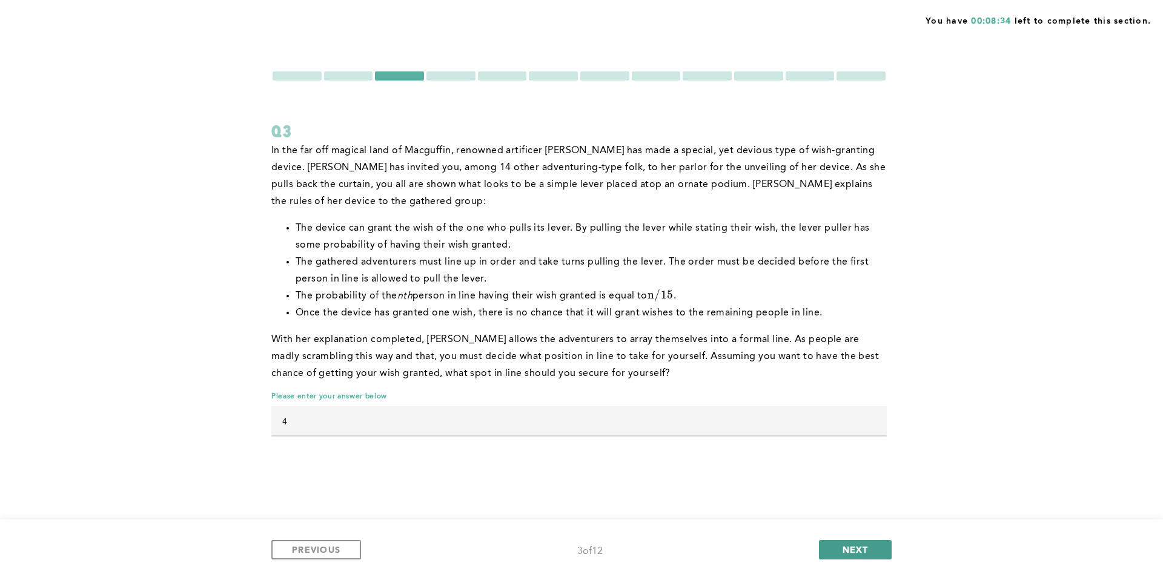
click at [869, 545] on button "NEXT" at bounding box center [855, 549] width 73 height 19
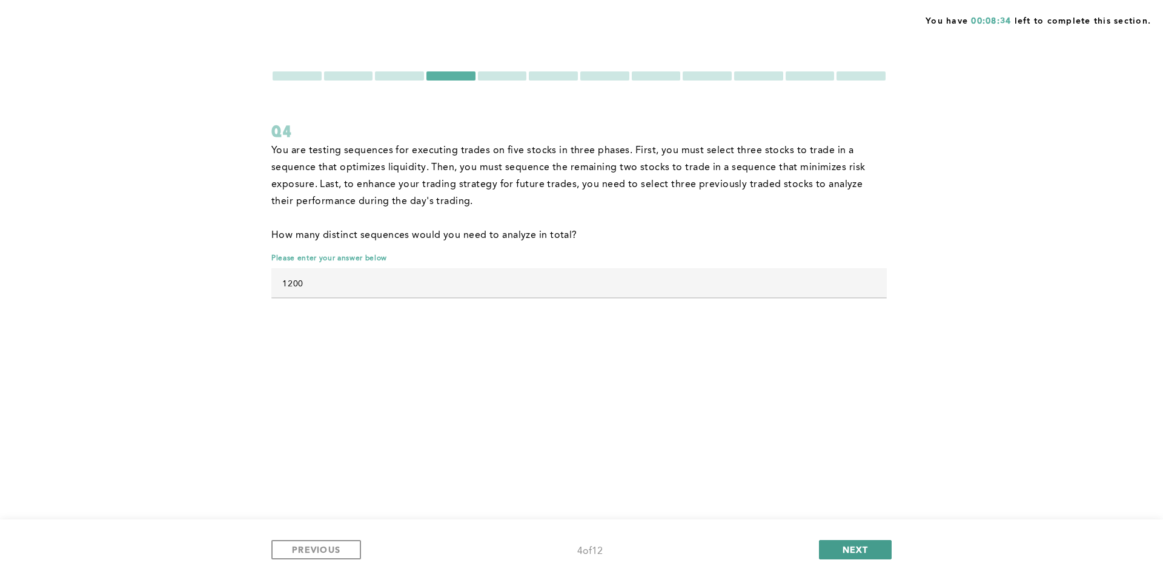
click at [869, 545] on button "NEXT" at bounding box center [855, 549] width 73 height 19
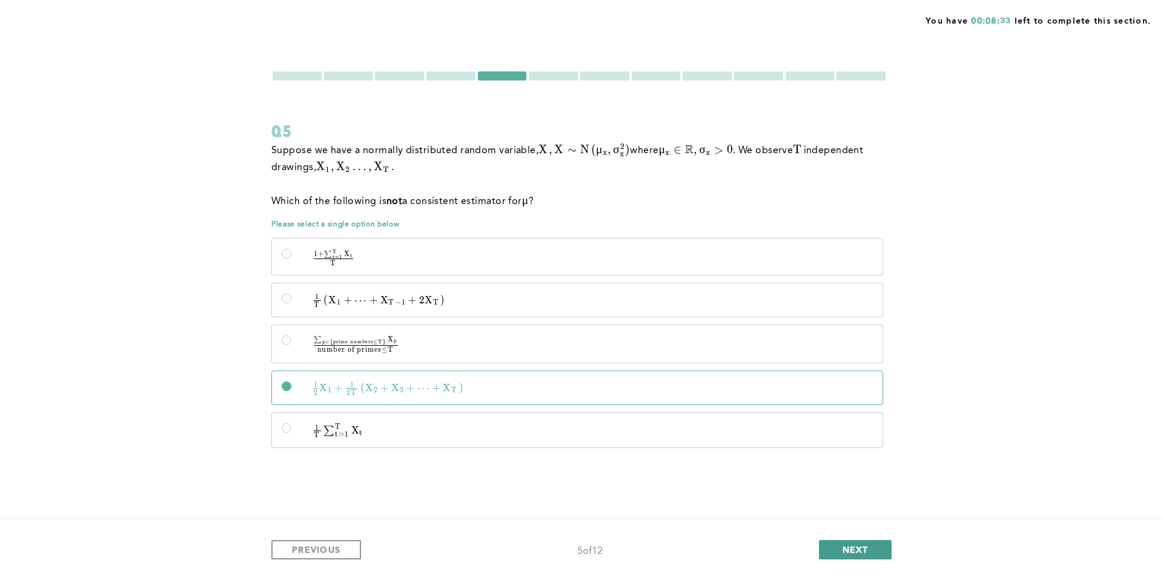
click at [869, 545] on button "NEXT" at bounding box center [855, 549] width 73 height 19
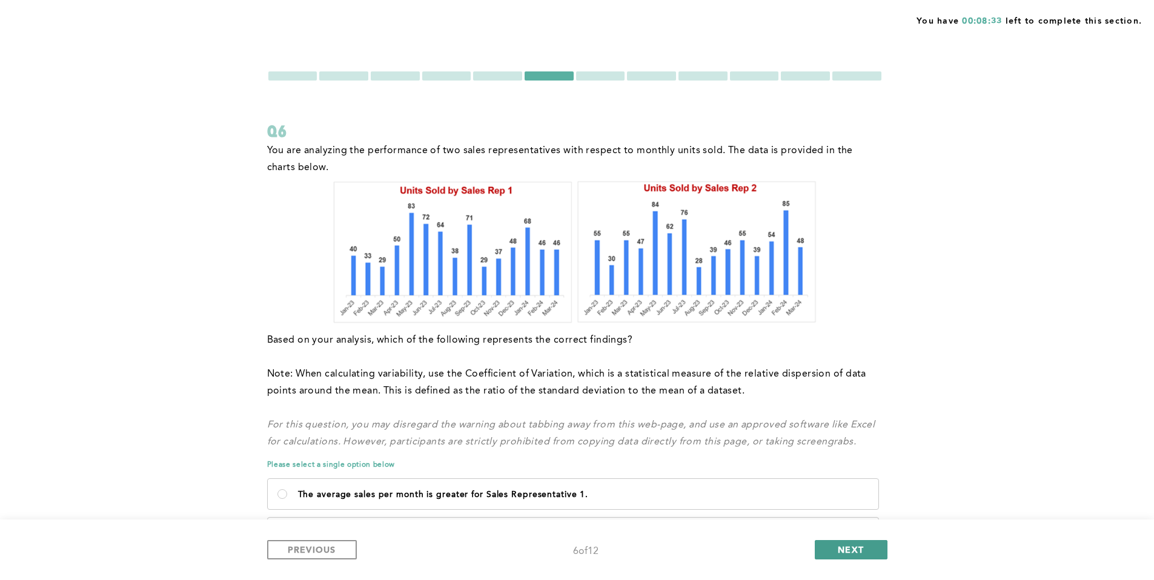
click at [869, 545] on button "NEXT" at bounding box center [850, 549] width 73 height 19
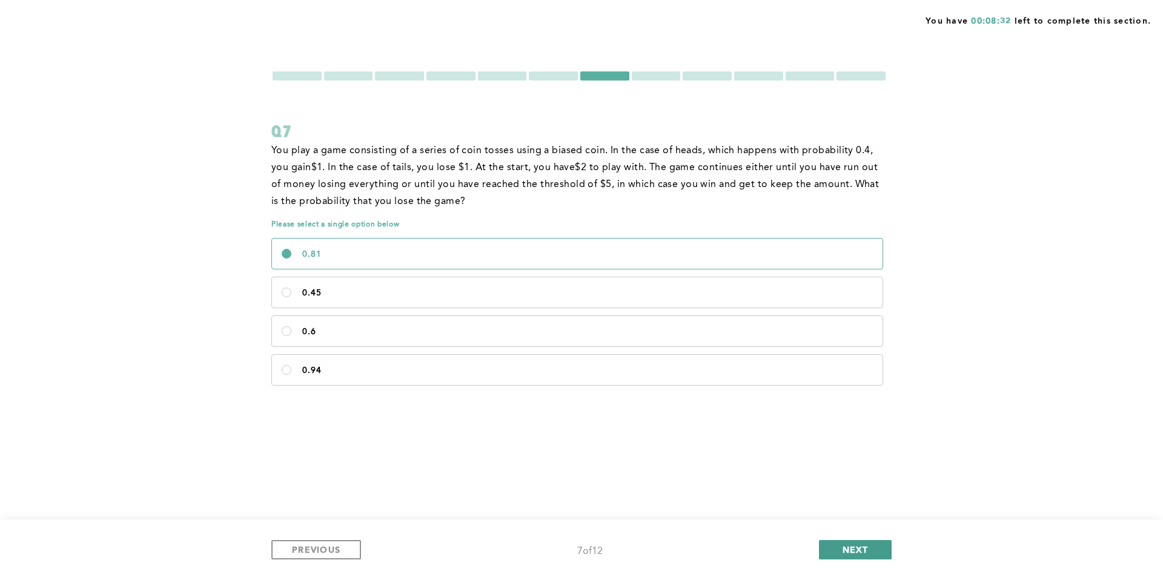
click at [869, 545] on button "NEXT" at bounding box center [855, 549] width 73 height 19
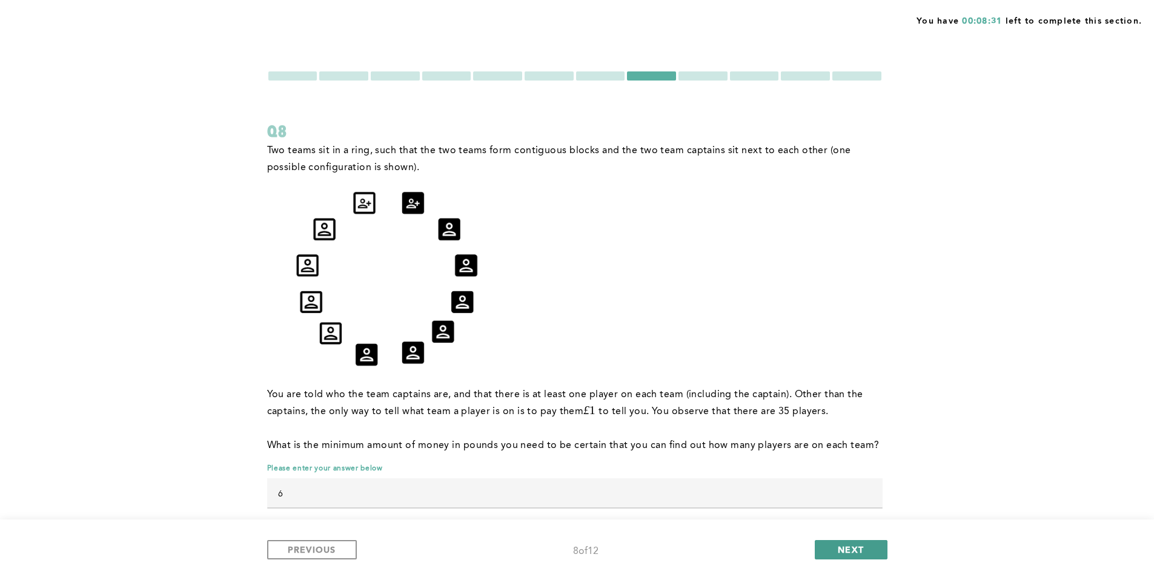
click at [869, 545] on button "NEXT" at bounding box center [850, 549] width 73 height 19
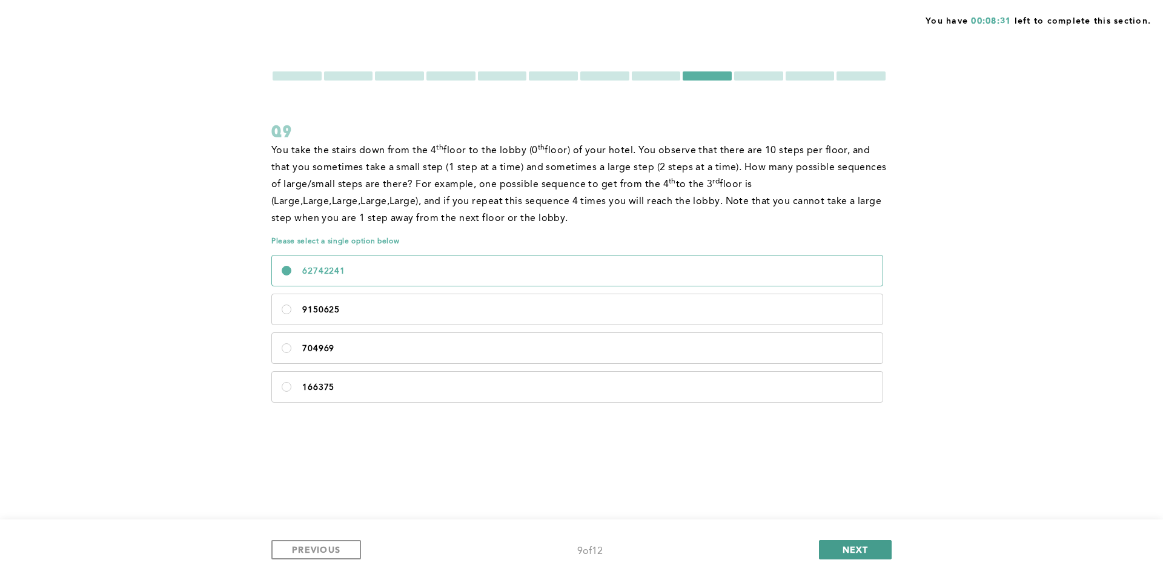
click at [869, 545] on button "NEXT" at bounding box center [855, 549] width 73 height 19
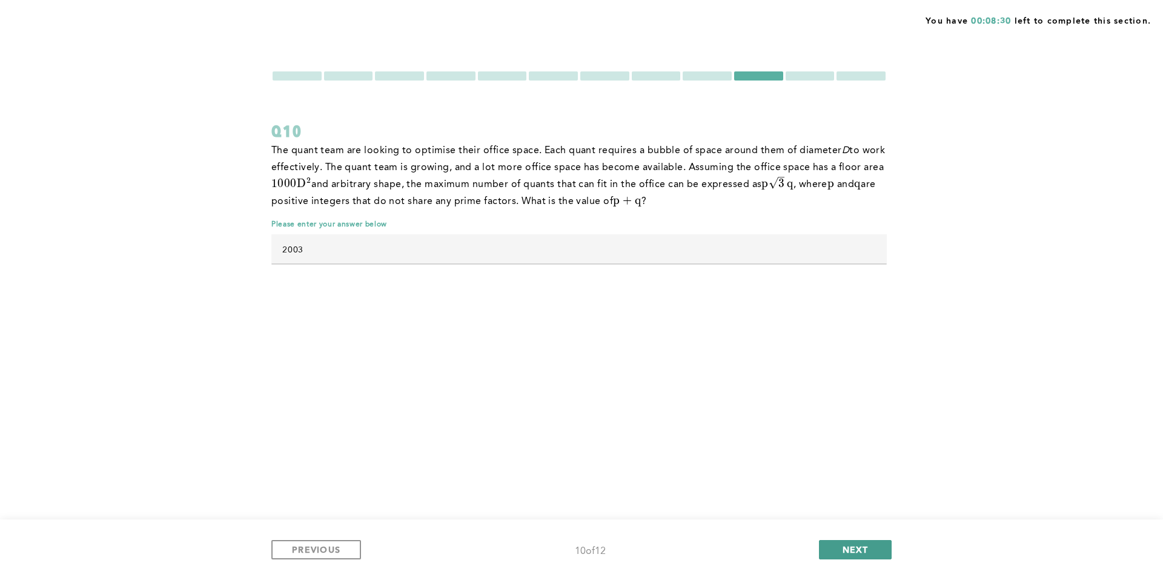
click at [869, 545] on button "NEXT" at bounding box center [855, 549] width 73 height 19
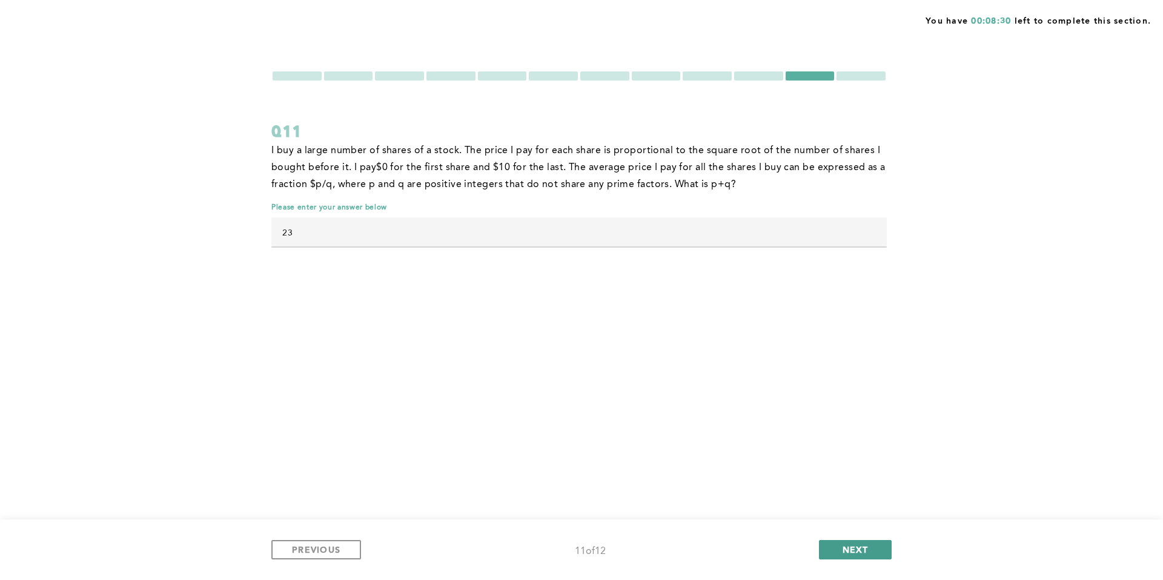
click at [869, 545] on button "NEXT" at bounding box center [855, 549] width 73 height 19
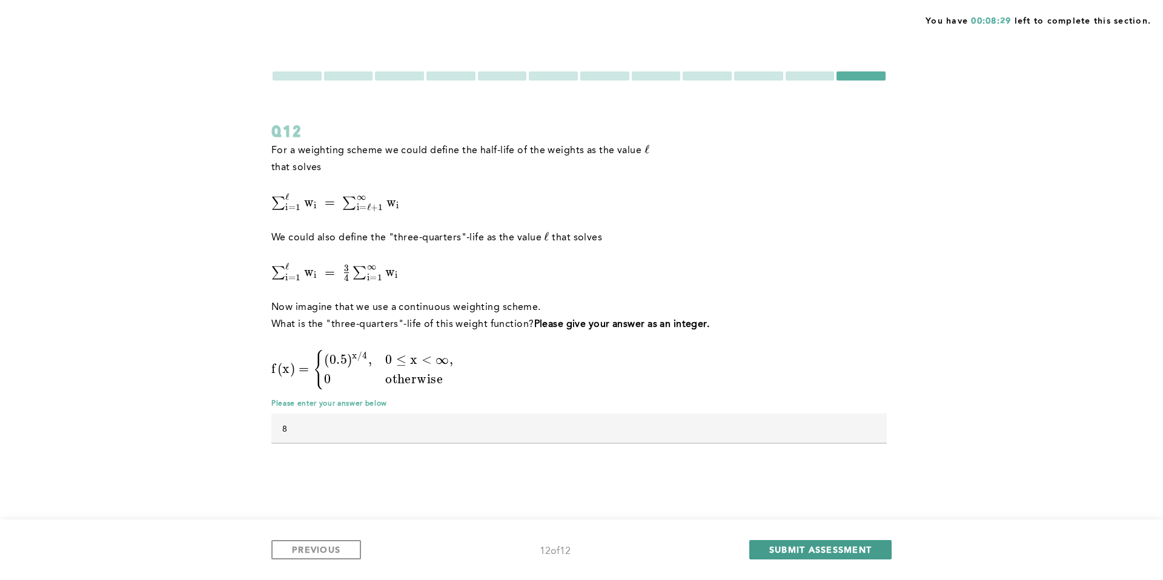
click at [869, 545] on span "SUBMIT ASSESSMENT" at bounding box center [820, 550] width 102 height 12
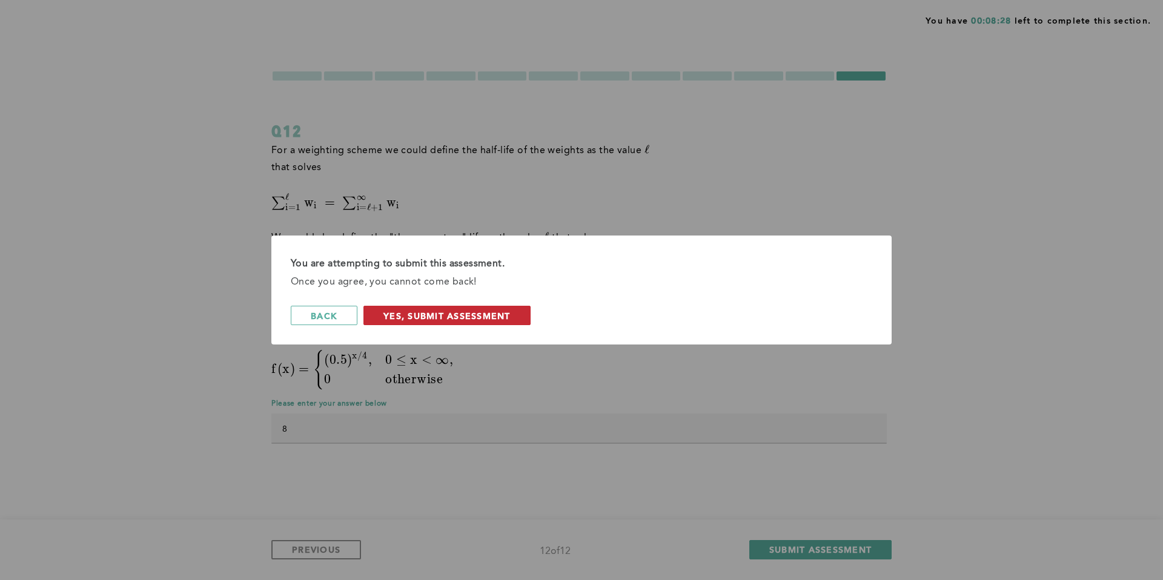
click at [489, 319] on span "Yes, Submit Assessment" at bounding box center [446, 316] width 127 height 12
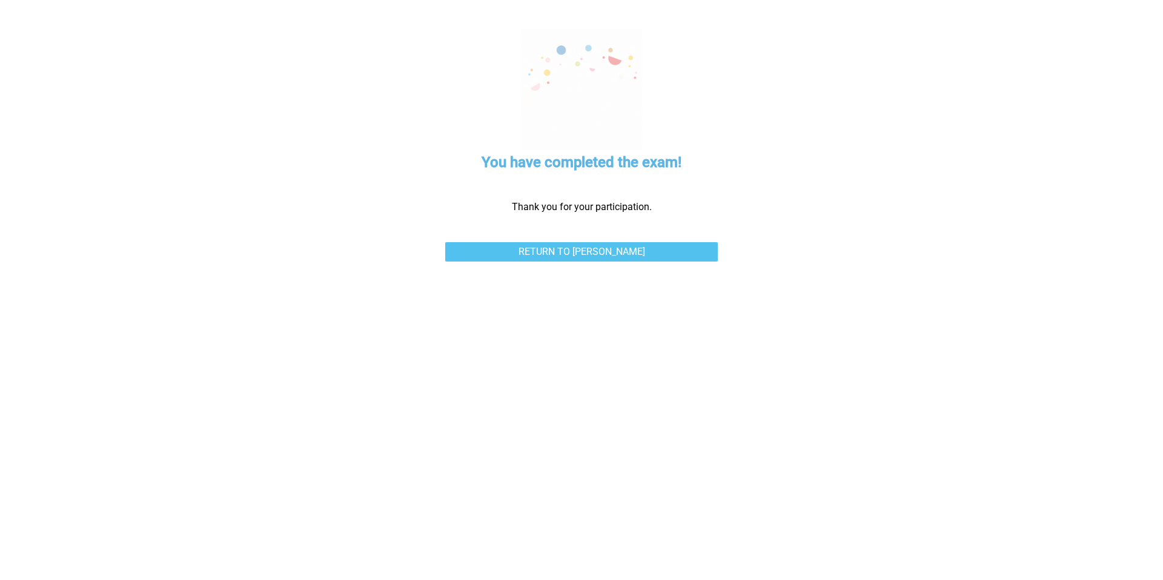
click at [603, 246] on link "Return to [PERSON_NAME]" at bounding box center [581, 251] width 273 height 19
